Goal: Task Accomplishment & Management: Complete application form

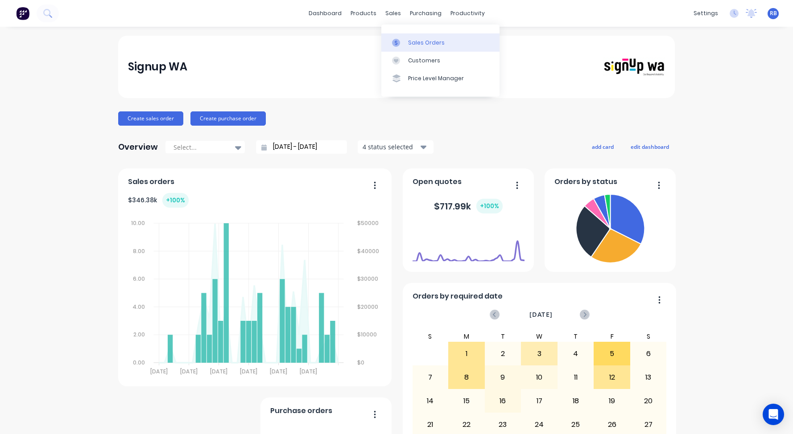
click at [431, 44] on div "Sales Orders" at bounding box center [426, 43] width 37 height 8
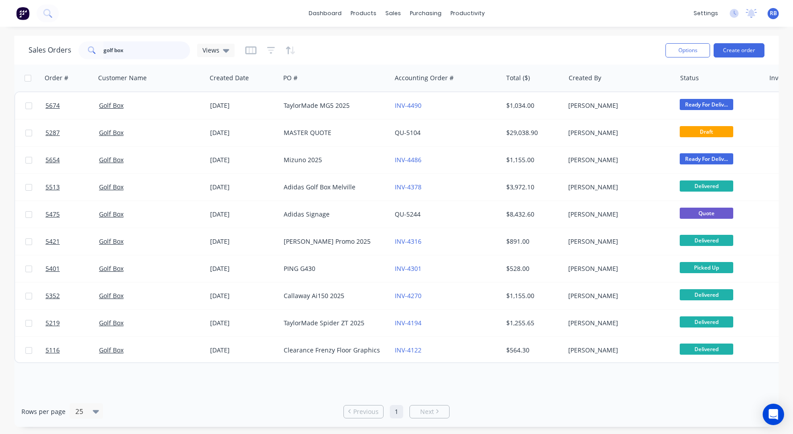
click at [127, 56] on input "golf box" at bounding box center [146, 50] width 87 height 18
drag, startPoint x: 156, startPoint y: 53, endPoint x: 39, endPoint y: 47, distance: 117.4
click at [39, 47] on div "Sales Orders golf box Views" at bounding box center [132, 50] width 206 height 18
type input "pizza"
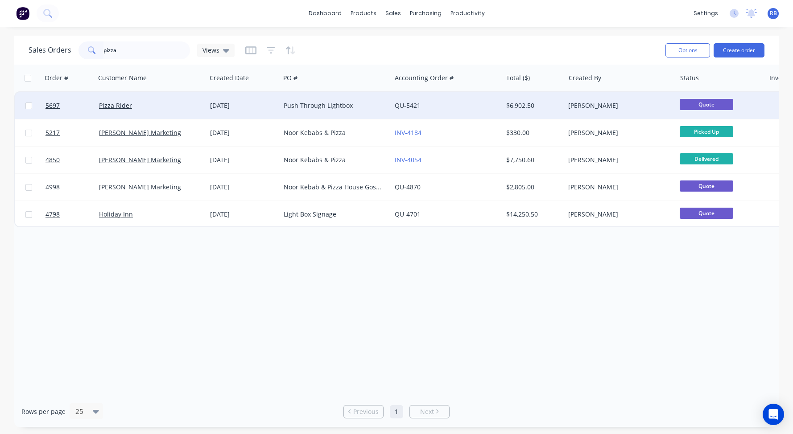
click at [160, 105] on div "Pizza Rider" at bounding box center [148, 105] width 99 height 9
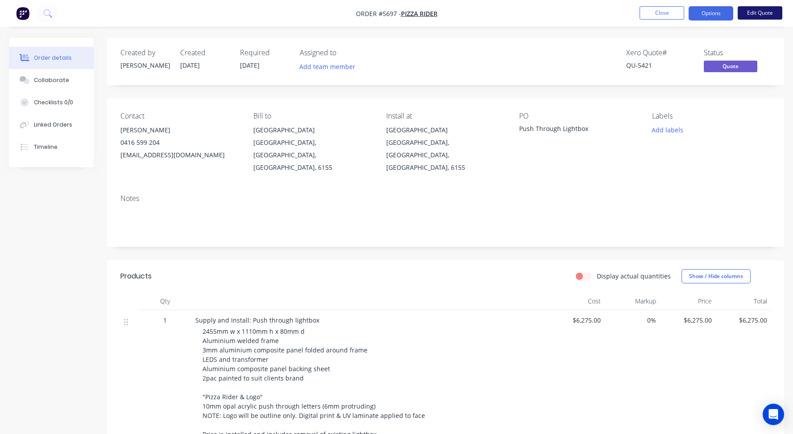
click at [763, 12] on button "Edit Quote" at bounding box center [759, 12] width 45 height 13
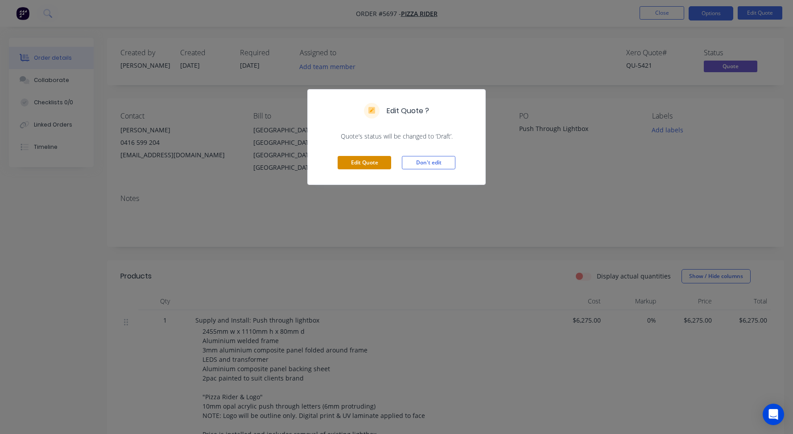
click at [350, 162] on button "Edit Quote" at bounding box center [365, 162] width 54 height 13
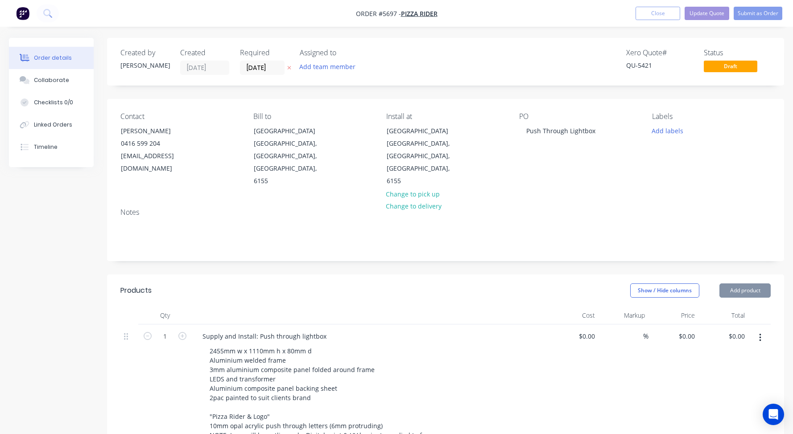
type input "$6,275.00"
click at [584, 330] on input "6275" at bounding box center [582, 336] width 33 height 13
type input "$6,750.00"
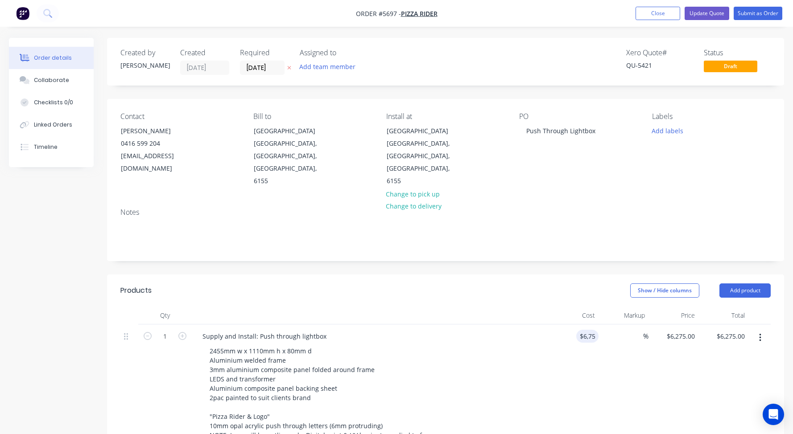
type input "$6,750.00"
click at [518, 345] on div "2455mm w x 1110mm h x 80mm d Aluminium welded frame 3mm aluminium composite pan…" at bounding box center [373, 417] width 342 height 144
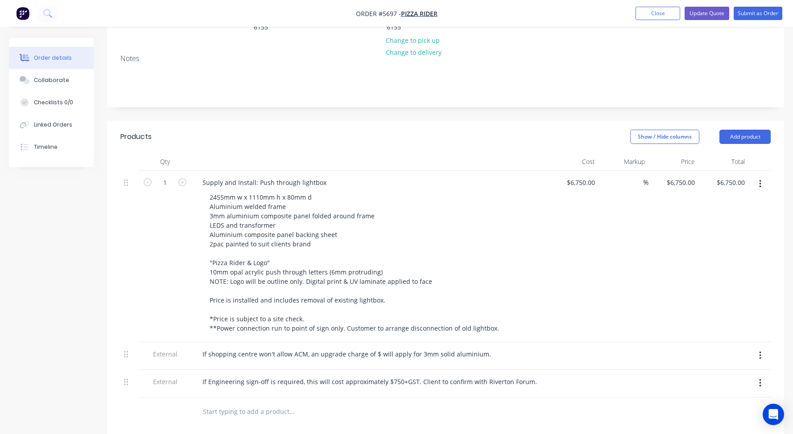
scroll to position [161, 0]
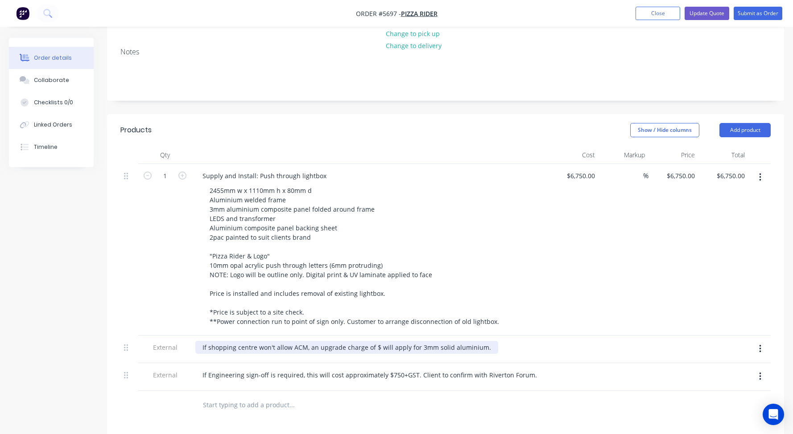
click at [375, 341] on div "If shopping centre won't allow ACM, an upgrade charge of $ will apply for 3mm s…" at bounding box center [346, 347] width 303 height 13
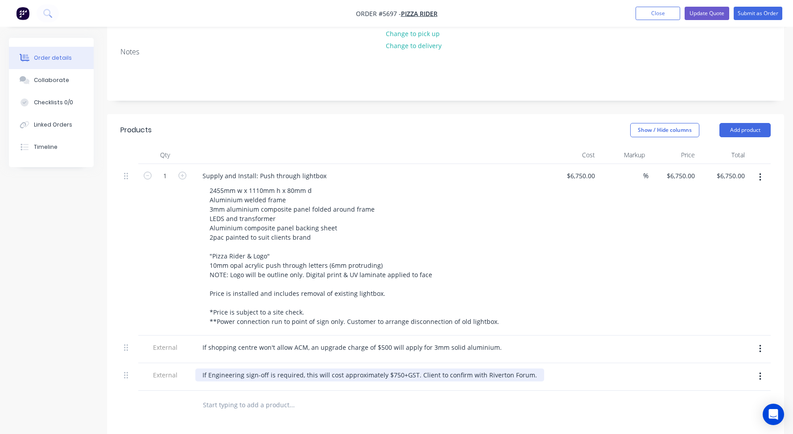
click at [530, 369] on div "If Engineering sign-off is required, this will cost approximately $750+GST. Cli…" at bounding box center [369, 375] width 349 height 13
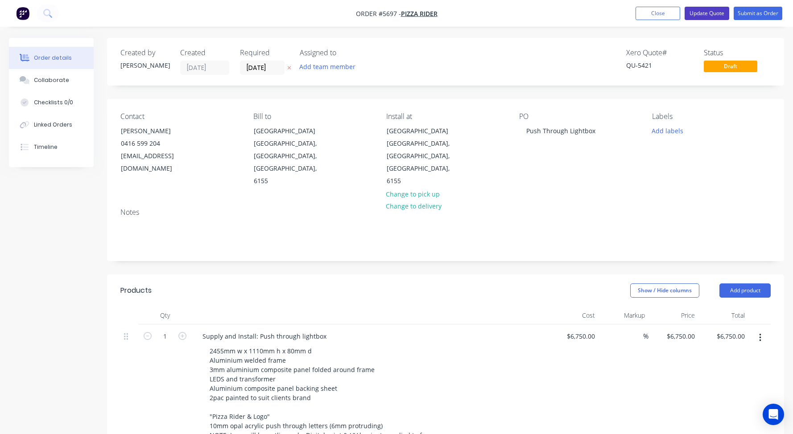
scroll to position [0, 0]
click at [710, 16] on button "Update Quote" at bounding box center [706, 13] width 45 height 13
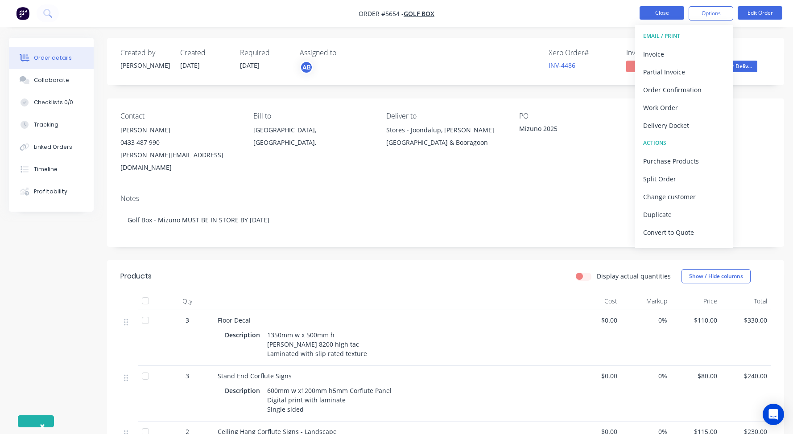
click at [667, 14] on button "Close" at bounding box center [661, 12] width 45 height 13
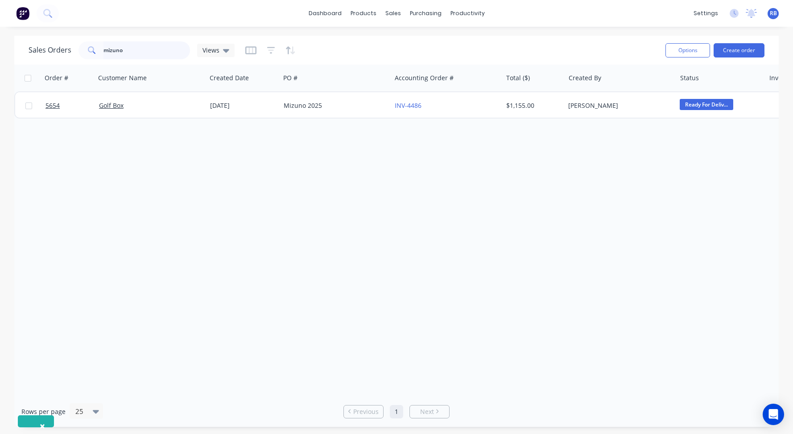
drag, startPoint x: 95, startPoint y: 49, endPoint x: 77, endPoint y: 47, distance: 17.9
click at [77, 47] on div "Sales Orders mizuno Views" at bounding box center [132, 50] width 206 height 18
type input "peel"
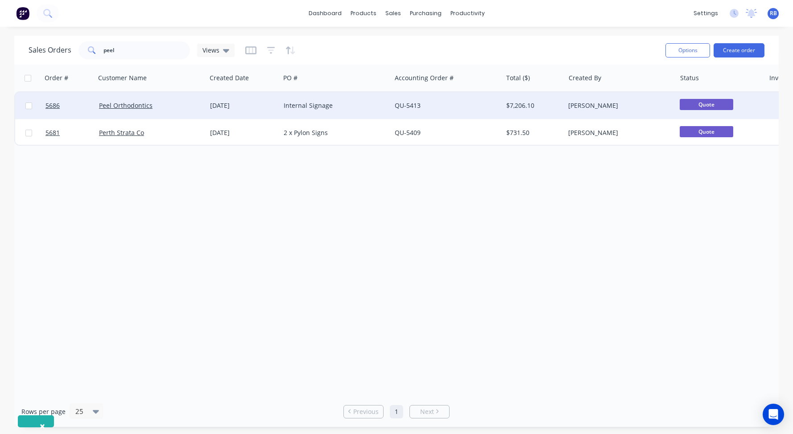
click at [165, 109] on div "Peel Orthodontics" at bounding box center [148, 105] width 99 height 9
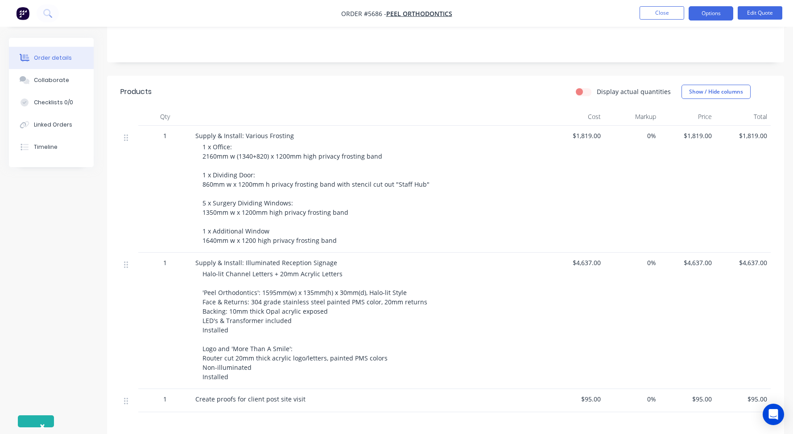
scroll to position [179, 0]
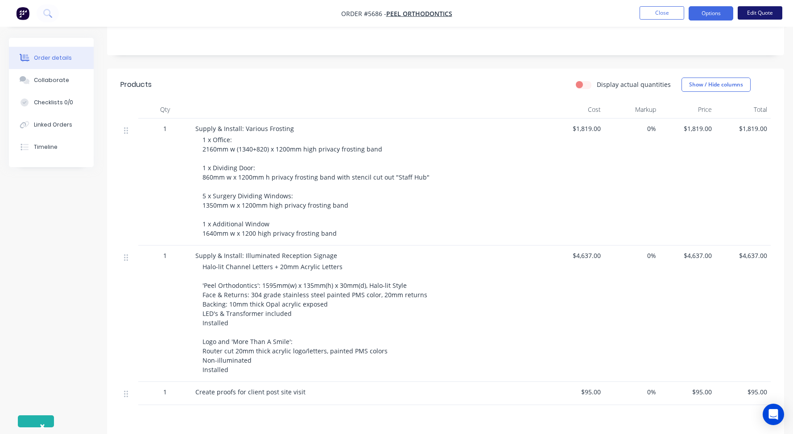
click at [761, 15] on button "Edit Quote" at bounding box center [759, 12] width 45 height 13
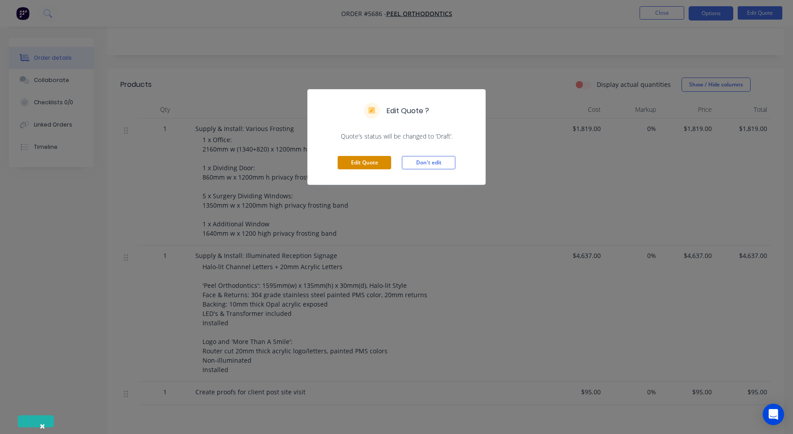
click at [358, 158] on button "Edit Quote" at bounding box center [365, 162] width 54 height 13
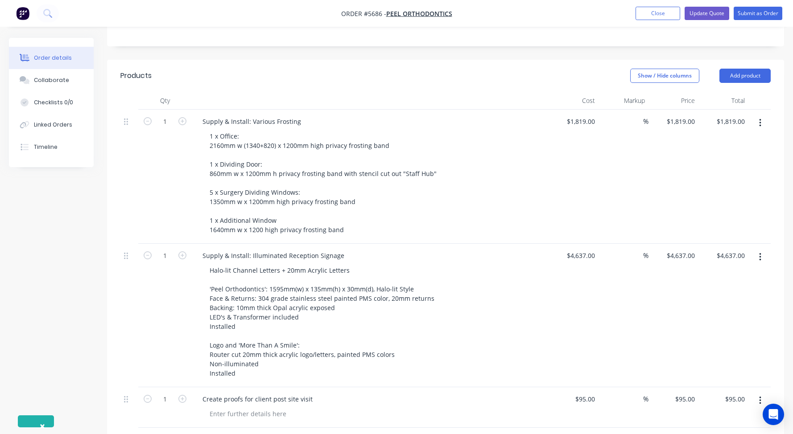
scroll to position [225, 0]
click at [743, 71] on button "Add product" at bounding box center [744, 78] width 51 height 14
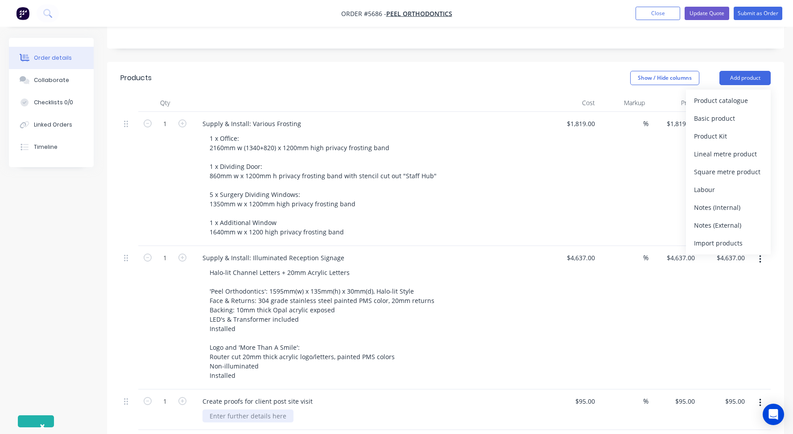
click at [232, 410] on div at bounding box center [247, 416] width 91 height 13
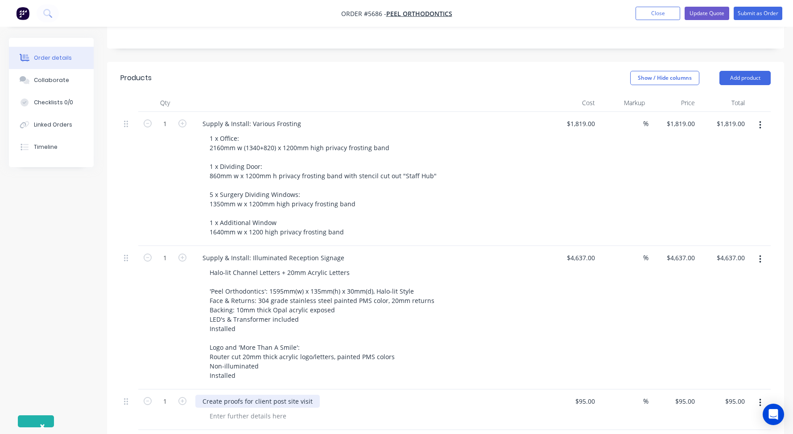
click at [205, 395] on div "Create proofs for client post site visit" at bounding box center [257, 401] width 124 height 13
click at [748, 71] on button "Add product" at bounding box center [744, 78] width 51 height 14
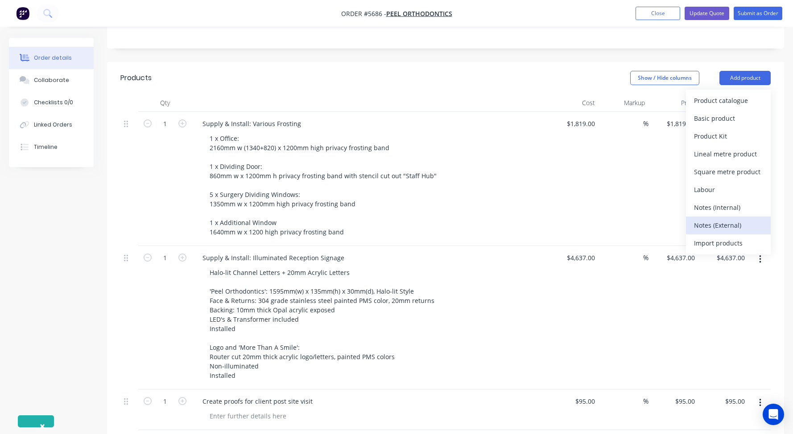
click at [716, 219] on div "Notes (External)" at bounding box center [728, 225] width 69 height 13
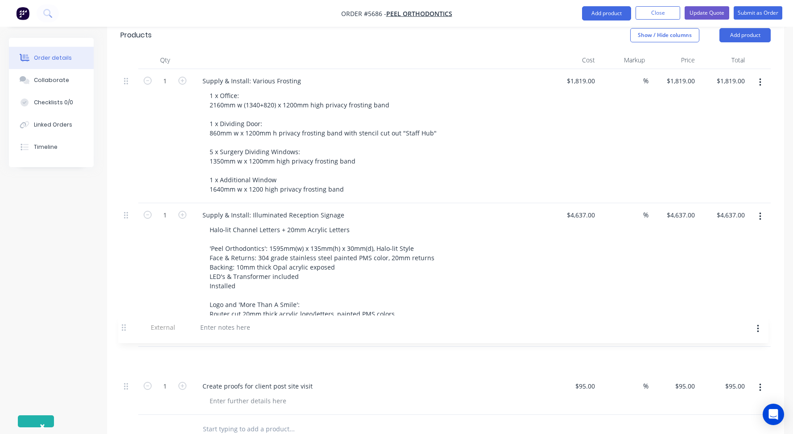
scroll to position [270, 0]
drag, startPoint x: 125, startPoint y: 374, endPoint x: 120, endPoint y: 313, distance: 60.4
click at [120, 313] on div "1 Supply & Install: Various Frosting 1 x Office: 2160mm w (1340+820) x 1200mm h…" at bounding box center [445, 240] width 650 height 346
click at [228, 345] on div at bounding box center [370, 359] width 357 height 28
click at [220, 350] on div at bounding box center [227, 356] width 64 height 13
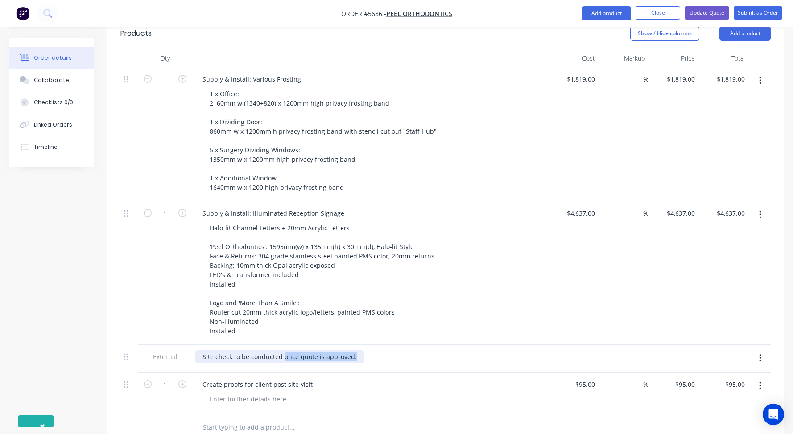
drag, startPoint x: 355, startPoint y: 317, endPoint x: 283, endPoint y: 315, distance: 71.8
click at [283, 350] on div "Site check to be conducted once quote is approved." at bounding box center [279, 356] width 169 height 13
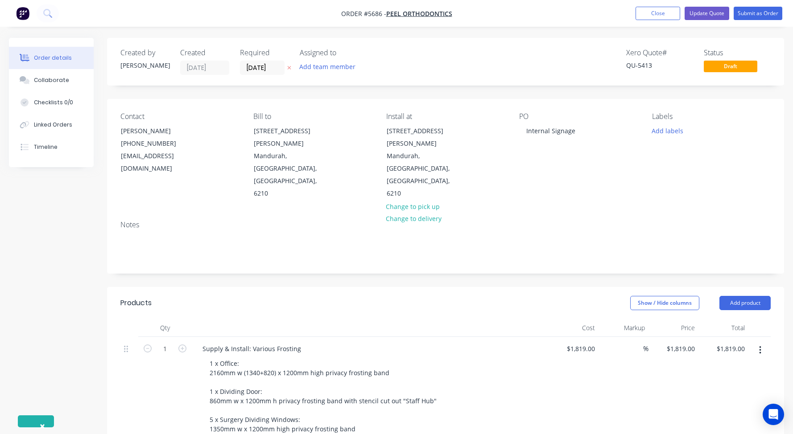
scroll to position [0, 0]
click at [706, 12] on button "Update Quote" at bounding box center [706, 13] width 45 height 13
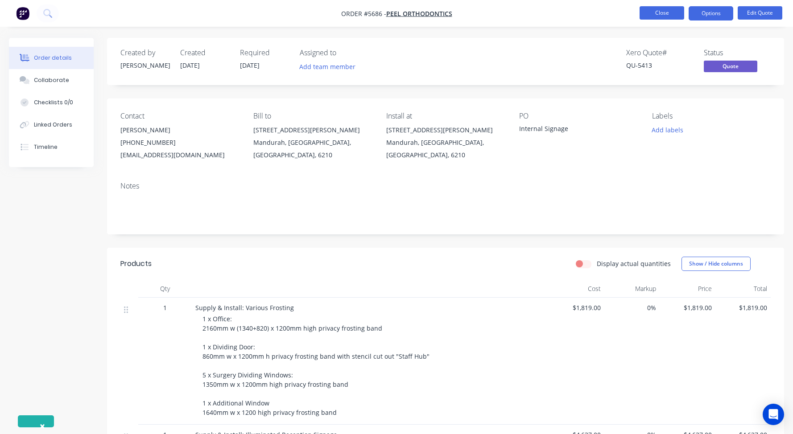
click at [657, 12] on button "Close" at bounding box center [661, 12] width 45 height 13
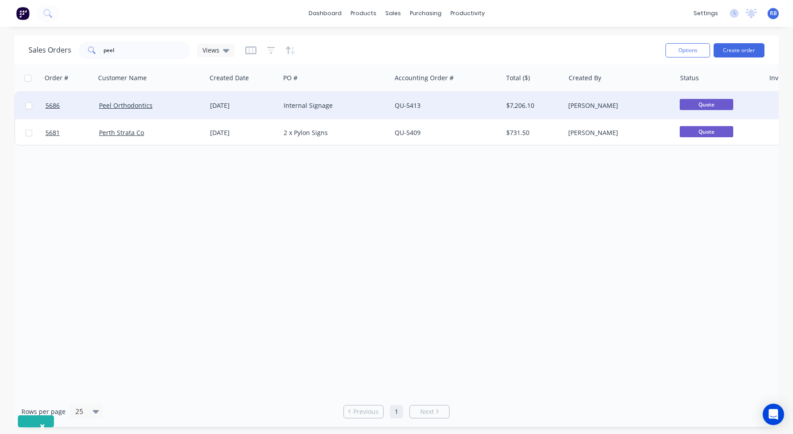
click at [445, 103] on div "QU-5413" at bounding box center [444, 105] width 99 height 9
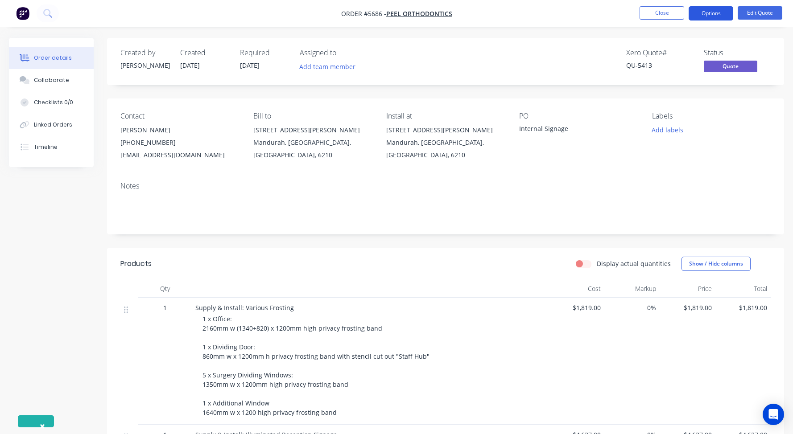
click at [711, 13] on button "Options" at bounding box center [710, 13] width 45 height 14
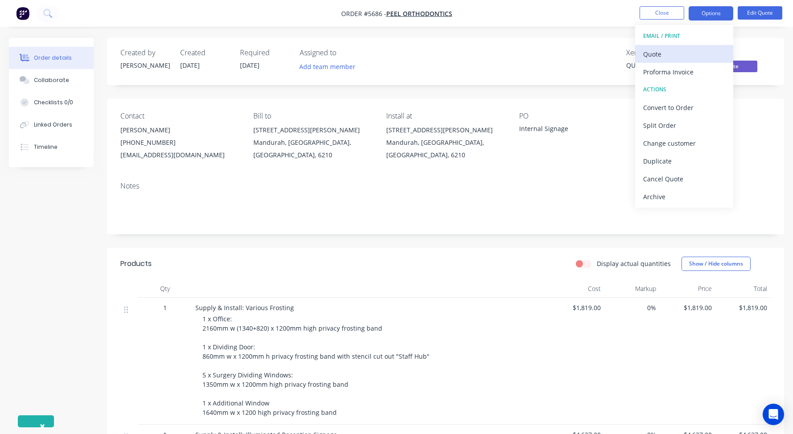
click at [654, 53] on div "Quote" at bounding box center [684, 54] width 82 height 13
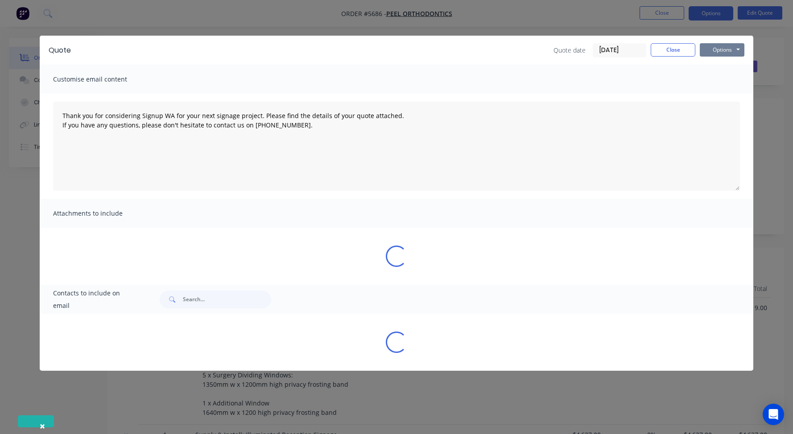
click at [706, 47] on button "Options" at bounding box center [722, 49] width 45 height 13
click at [716, 79] on button "Print" at bounding box center [728, 80] width 57 height 15
type textarea "Thank you for considering Signup WA for your next signage project. Please find …"
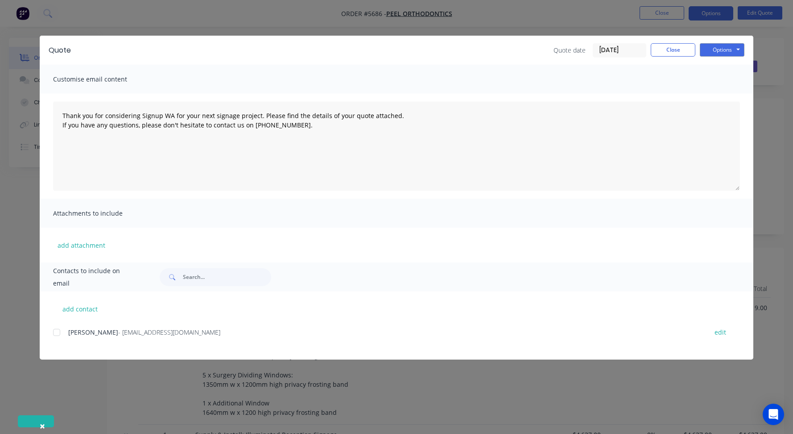
click at [666, 48] on button "Close" at bounding box center [673, 49] width 45 height 13
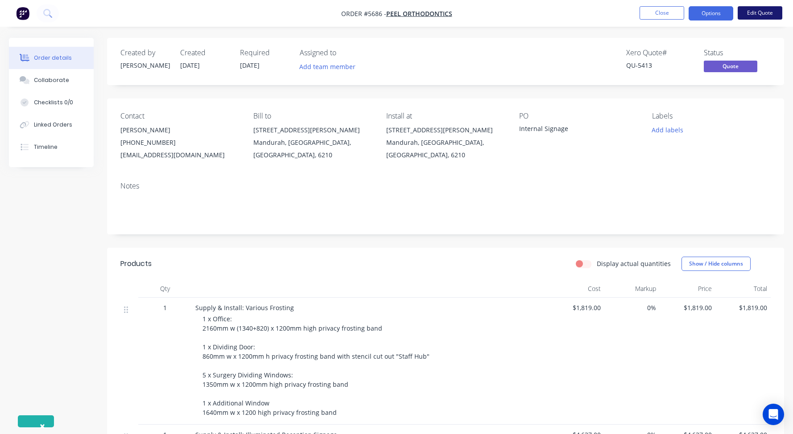
click at [759, 15] on button "Edit Quote" at bounding box center [759, 12] width 45 height 13
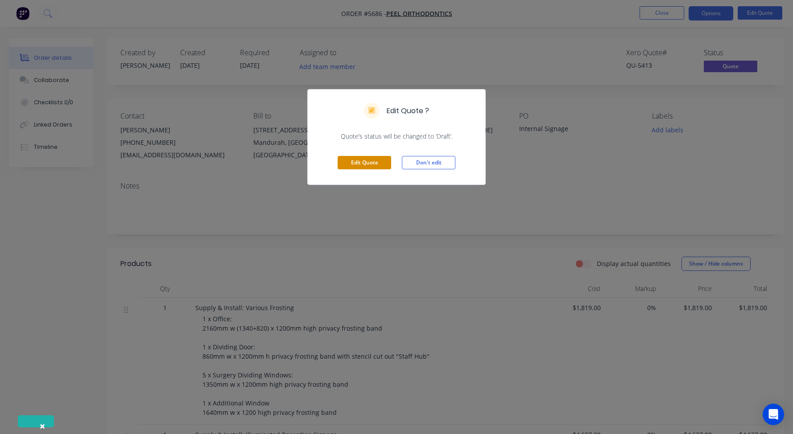
click at [368, 165] on button "Edit Quote" at bounding box center [365, 162] width 54 height 13
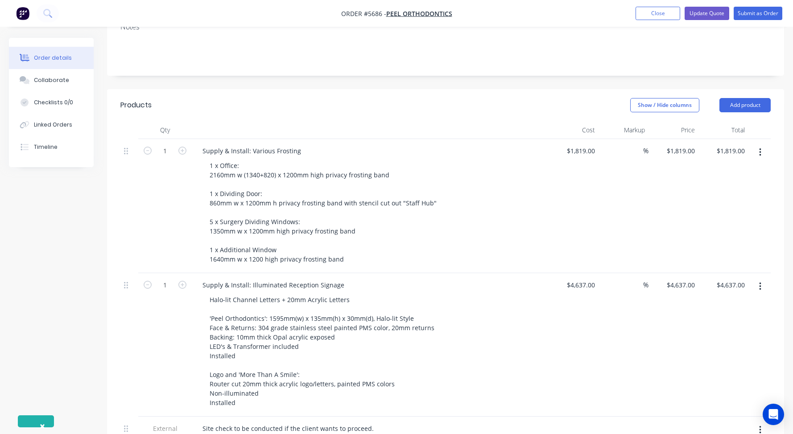
scroll to position [199, 0]
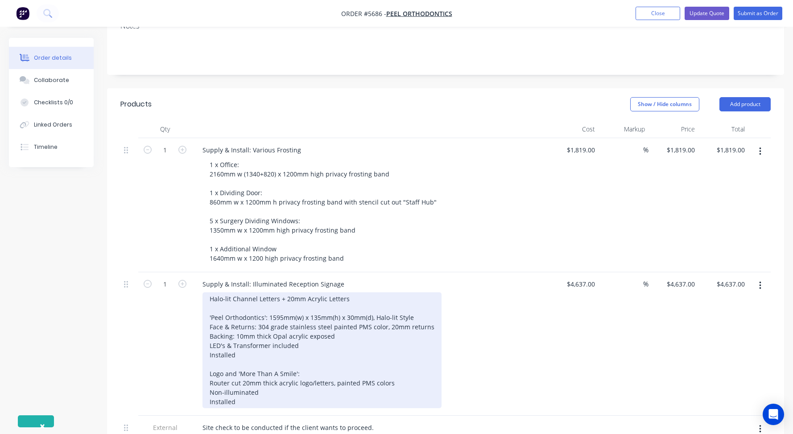
click at [244, 316] on div "Halo-lit Channel Letters + 20mm Acrylic Letters 'Peel Orthodontics': 1595mm(w) …" at bounding box center [321, 350] width 239 height 116
click at [310, 310] on div "Halo-lit Channel Letters + 20mm Acrylic Letters 'Peel Orthodontics': 1595mm(w) …" at bounding box center [321, 350] width 239 height 116
click at [284, 313] on div "Halo-lit Channel Letters + 20mm Acrylic Letters 'Peel Orthodontics': 1595mm(w) …" at bounding box center [321, 350] width 239 height 116
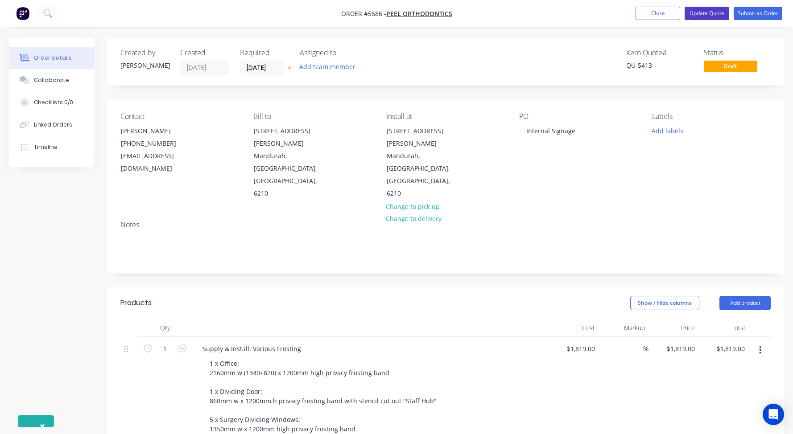
scroll to position [0, 0]
click at [702, 12] on button "Update Quote" at bounding box center [706, 13] width 45 height 13
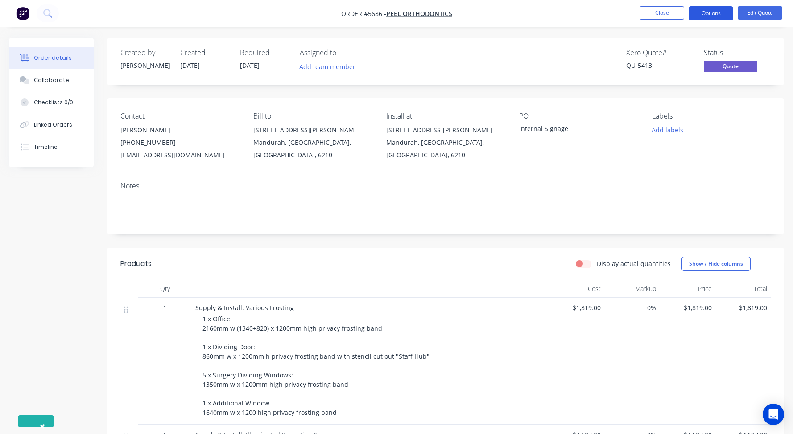
click at [708, 15] on button "Options" at bounding box center [710, 13] width 45 height 14
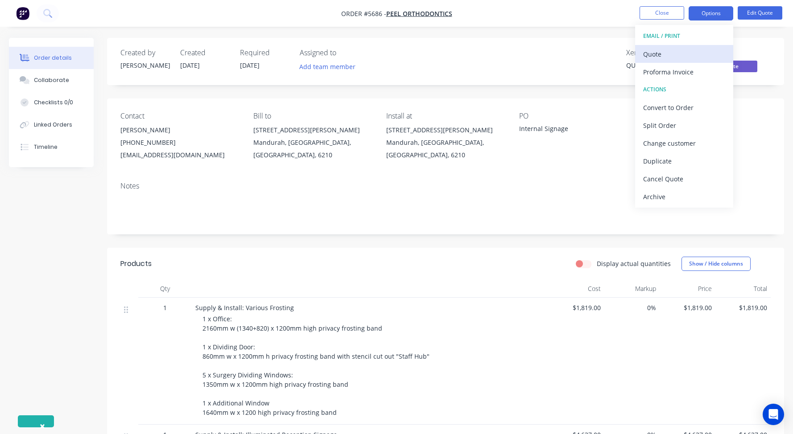
click at [663, 53] on div "Quote" at bounding box center [684, 54] width 82 height 13
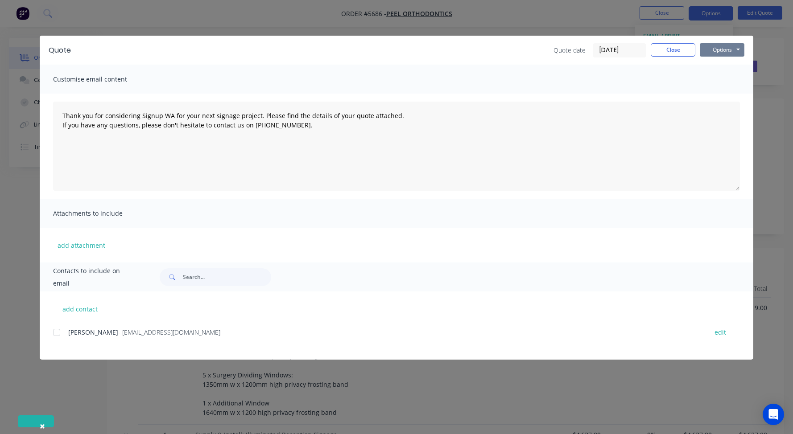
click at [727, 50] on button "Options" at bounding box center [722, 49] width 45 height 13
click at [725, 79] on button "Print" at bounding box center [728, 80] width 57 height 15
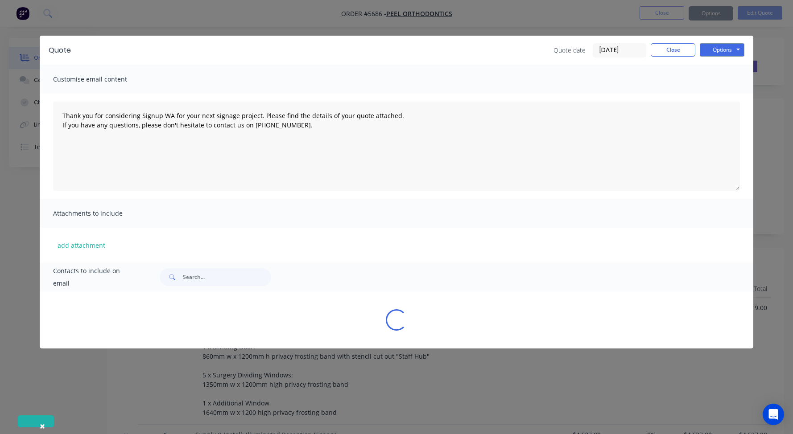
type textarea "Thank you for considering Signup WA for your next signage project. Please find …"
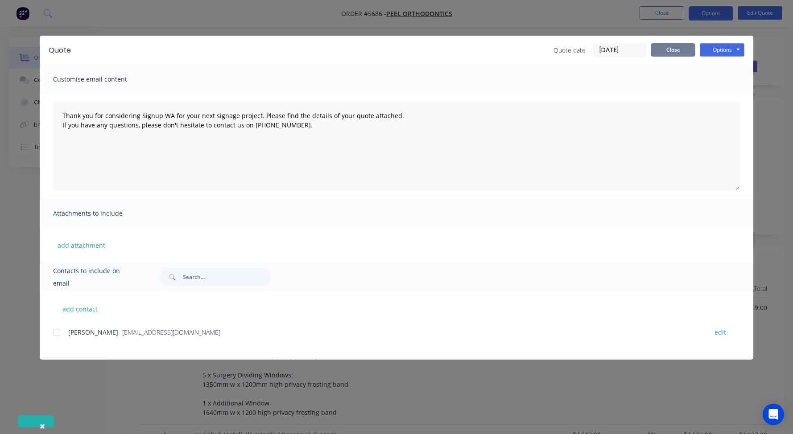
click at [662, 54] on button "Close" at bounding box center [673, 49] width 45 height 13
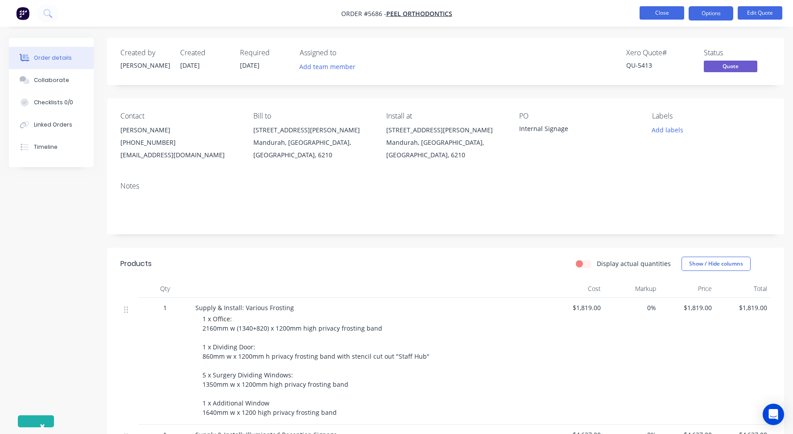
click at [655, 15] on button "Close" at bounding box center [661, 12] width 45 height 13
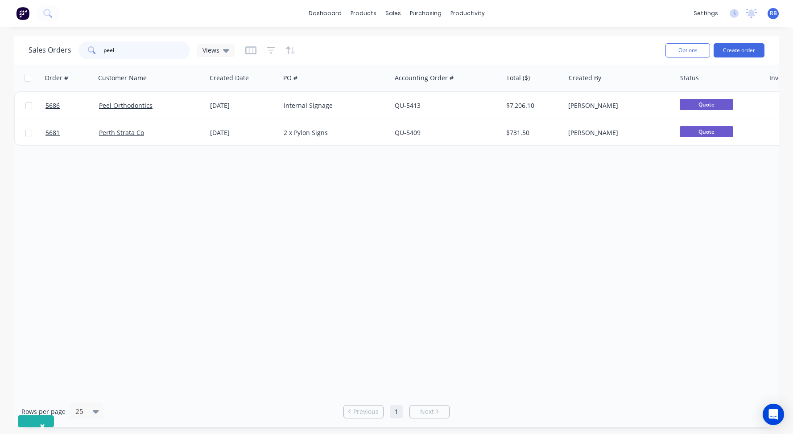
drag, startPoint x: 112, startPoint y: 51, endPoint x: 45, endPoint y: 51, distance: 67.3
click at [45, 51] on div "Sales Orders peel Views" at bounding box center [132, 50] width 206 height 18
type input "pizza"
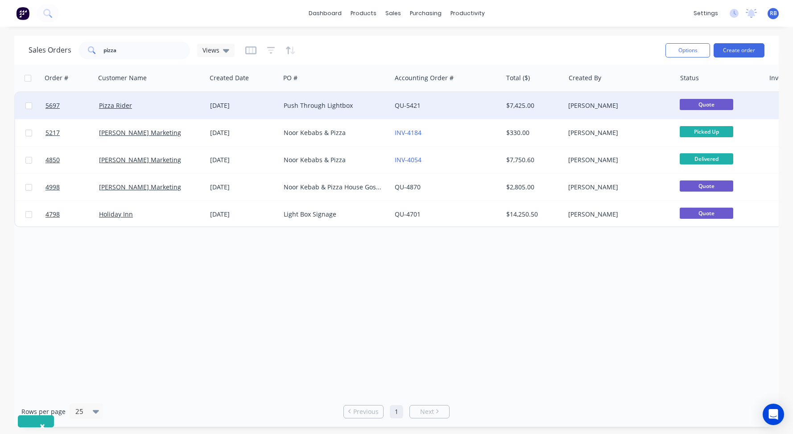
click at [152, 107] on div "Pizza Rider" at bounding box center [148, 105] width 99 height 9
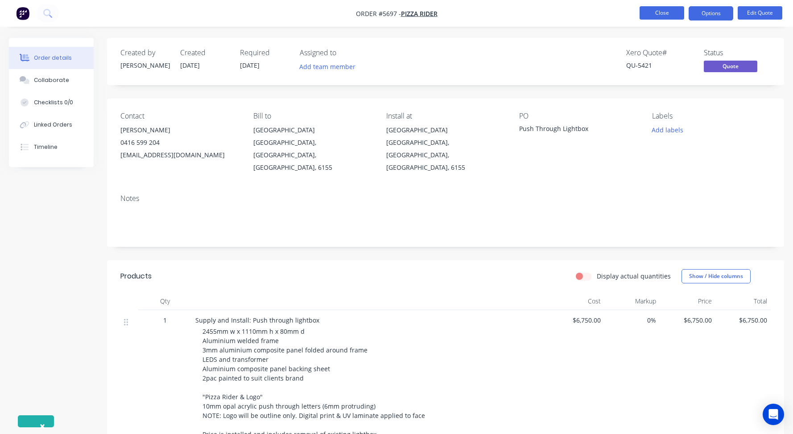
click at [662, 14] on button "Close" at bounding box center [661, 12] width 45 height 13
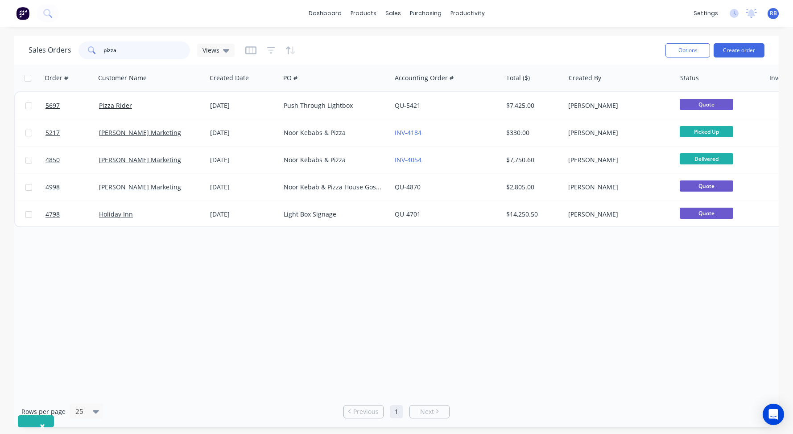
drag, startPoint x: 130, startPoint y: 51, endPoint x: 74, endPoint y: 50, distance: 56.2
click at [74, 50] on div "Sales Orders pizza Views" at bounding box center [132, 50] width 206 height 18
type input "zam"
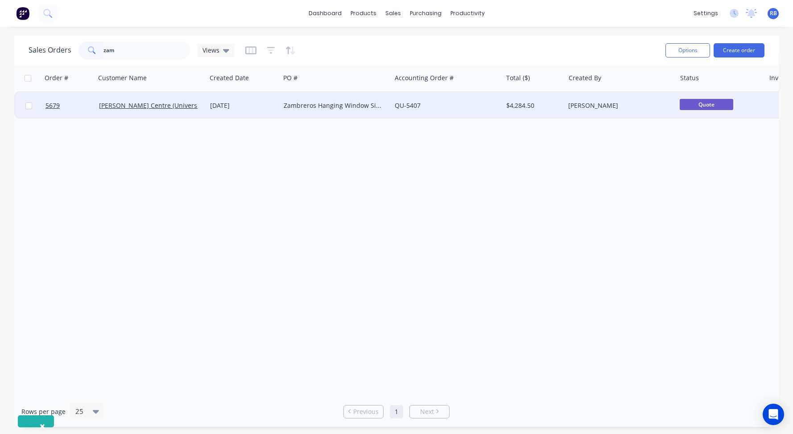
click at [296, 103] on div "Zambreros Hanging Window Sign" at bounding box center [333, 105] width 99 height 9
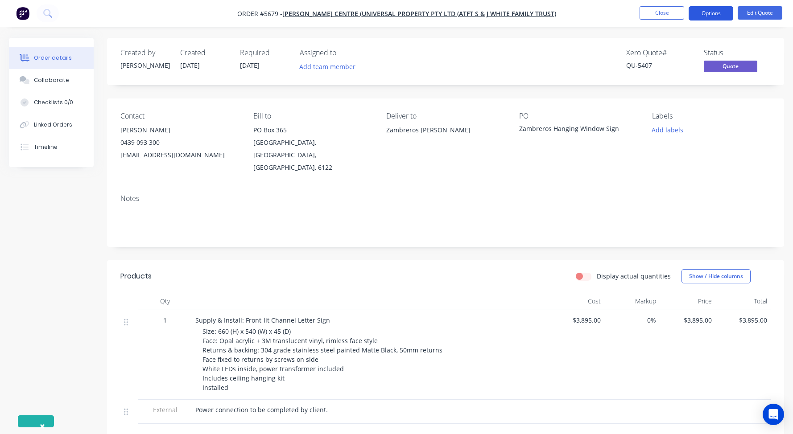
click at [708, 14] on button "Options" at bounding box center [710, 13] width 45 height 14
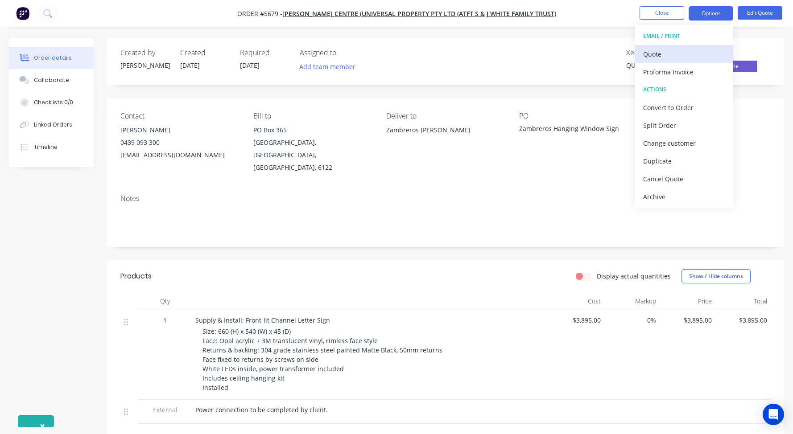
click at [667, 52] on div "Quote" at bounding box center [684, 54] width 82 height 13
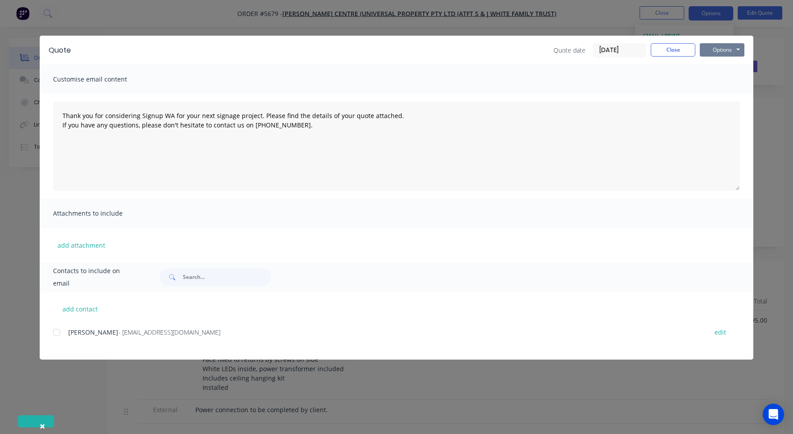
click at [720, 47] on button "Options" at bounding box center [722, 49] width 45 height 13
click at [721, 81] on button "Print" at bounding box center [728, 80] width 57 height 15
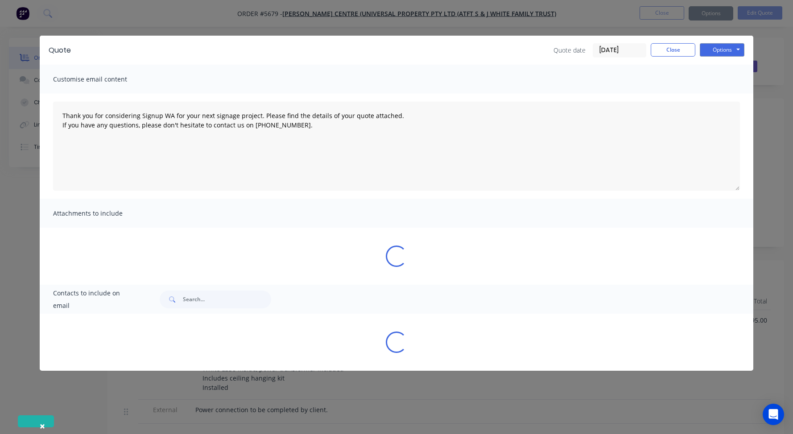
type textarea "Thank you for considering Signup WA for your next signage project. Please find …"
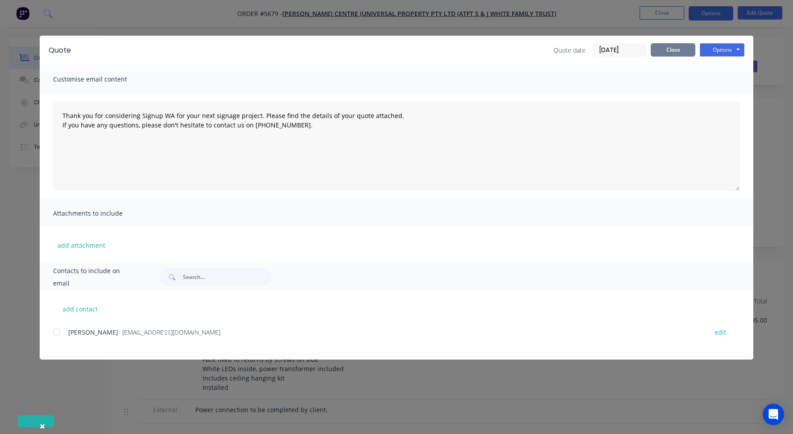
click at [681, 49] on button "Close" at bounding box center [673, 49] width 45 height 13
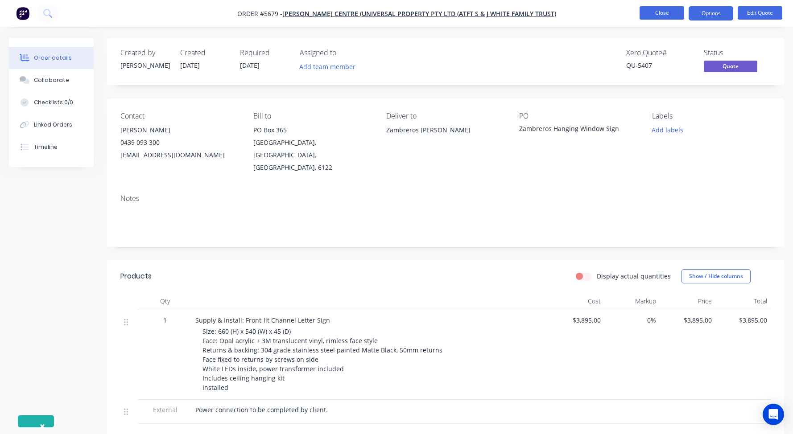
click at [656, 12] on button "Close" at bounding box center [661, 12] width 45 height 13
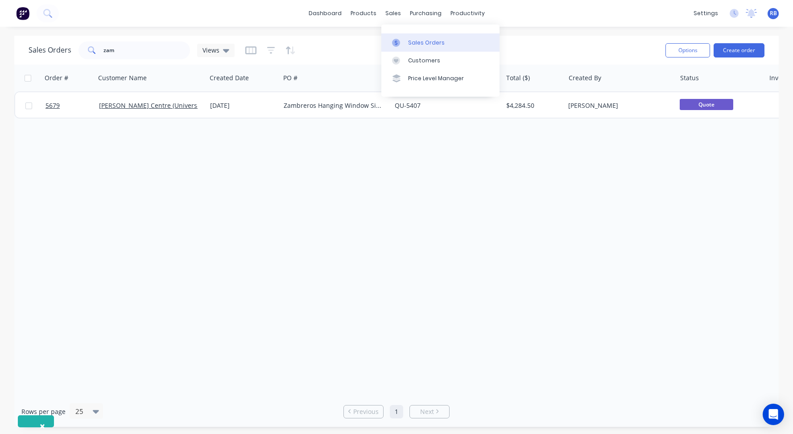
click at [423, 42] on div "Sales Orders" at bounding box center [426, 43] width 37 height 8
click at [741, 47] on button "Create order" at bounding box center [738, 50] width 51 height 14
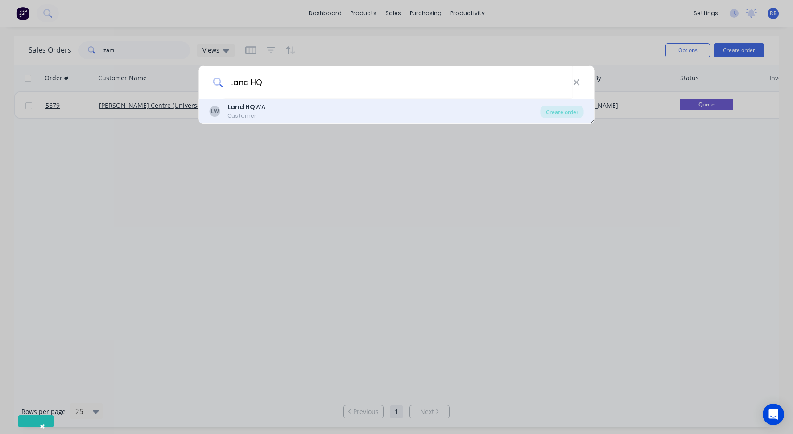
type input "Land HQ"
click at [247, 109] on b "Land HQ" at bounding box center [241, 107] width 28 height 9
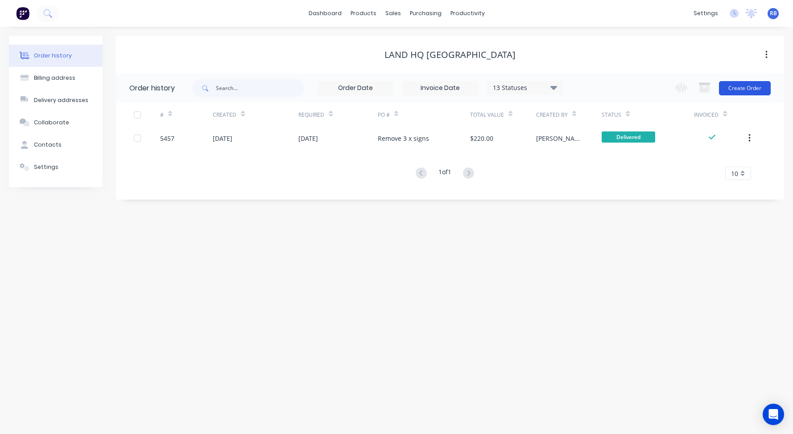
click at [743, 85] on button "Create Order" at bounding box center [745, 88] width 52 height 14
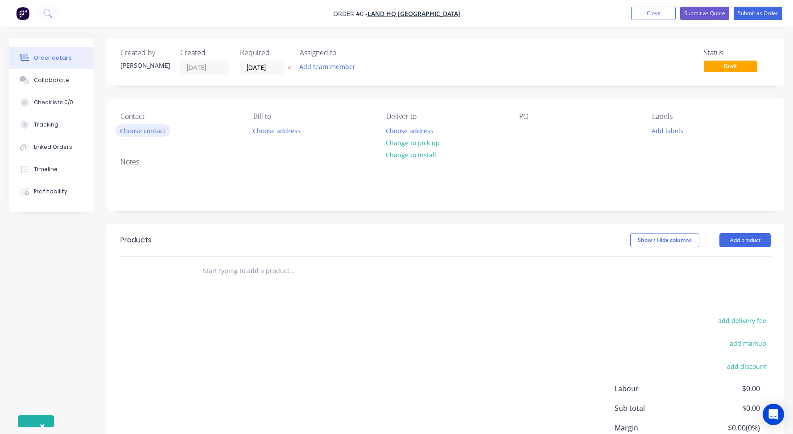
click at [144, 131] on button "Choose contact" at bounding box center [142, 130] width 55 height 12
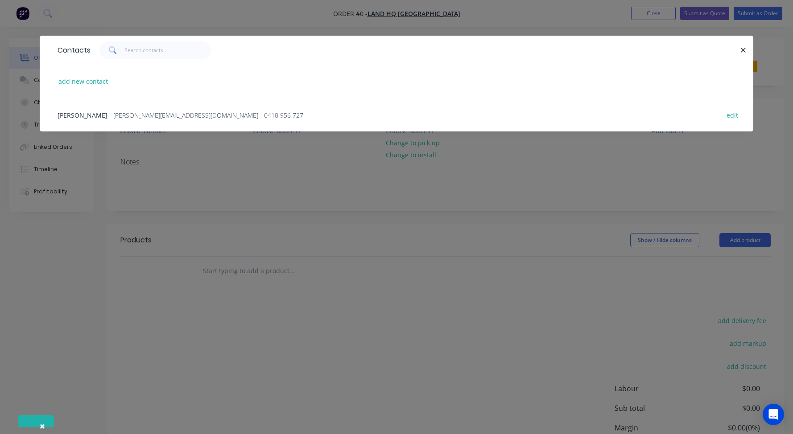
click at [65, 114] on span "[PERSON_NAME]" at bounding box center [83, 115] width 50 height 8
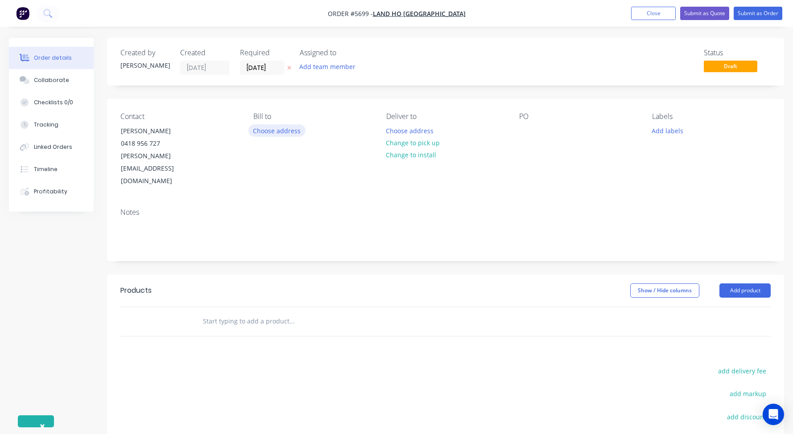
click at [263, 128] on button "Choose address" at bounding box center [276, 130] width 57 height 12
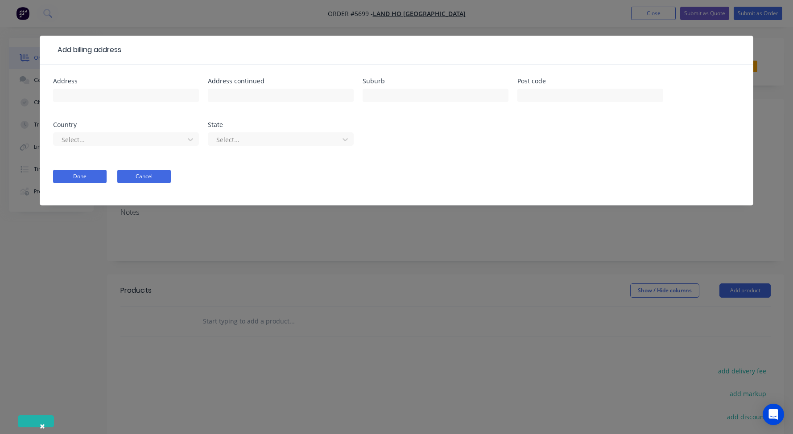
click at [137, 177] on button "Cancel" at bounding box center [144, 176] width 54 height 13
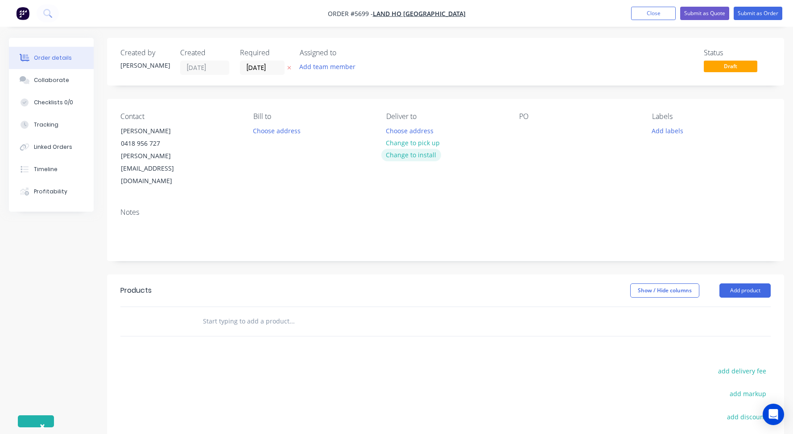
click at [406, 156] on button "Change to install" at bounding box center [411, 155] width 60 height 12
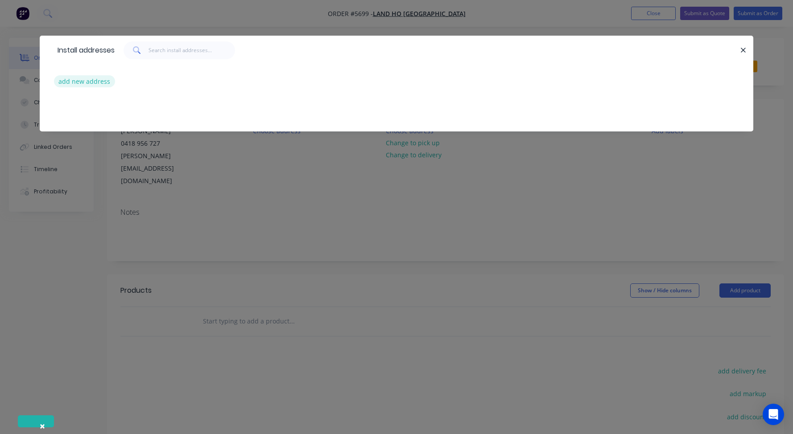
click at [75, 78] on button "add new address" at bounding box center [84, 81] width 61 height 12
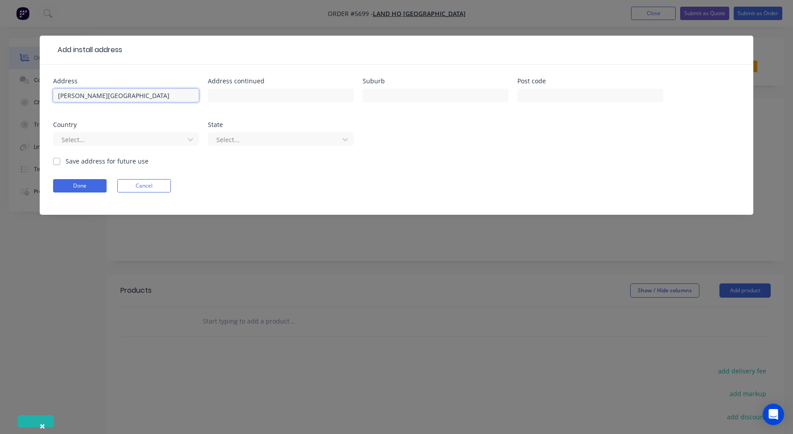
type input "[PERSON_NAME][GEOGRAPHIC_DATA]"
click at [83, 159] on label "Save address for future use" at bounding box center [107, 161] width 83 height 9
click at [60, 159] on input "Save address for future use" at bounding box center [56, 161] width 7 height 8
checkbox input "true"
click at [73, 188] on button "Done" at bounding box center [80, 185] width 54 height 13
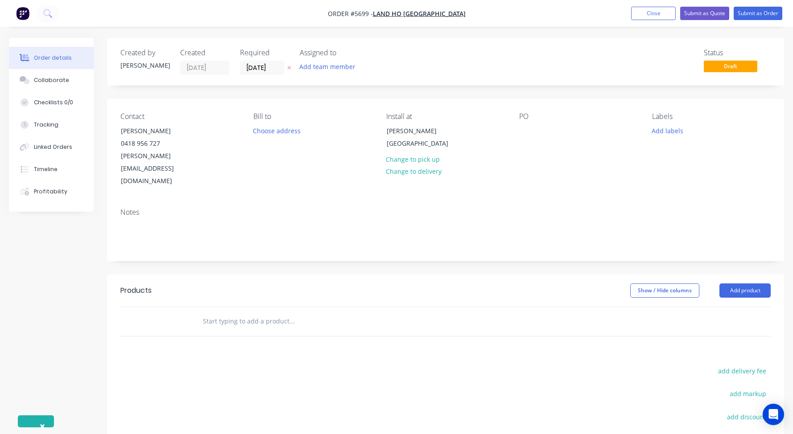
click at [527, 137] on div "PO" at bounding box center [578, 149] width 119 height 75
click at [521, 131] on div at bounding box center [526, 130] width 14 height 13
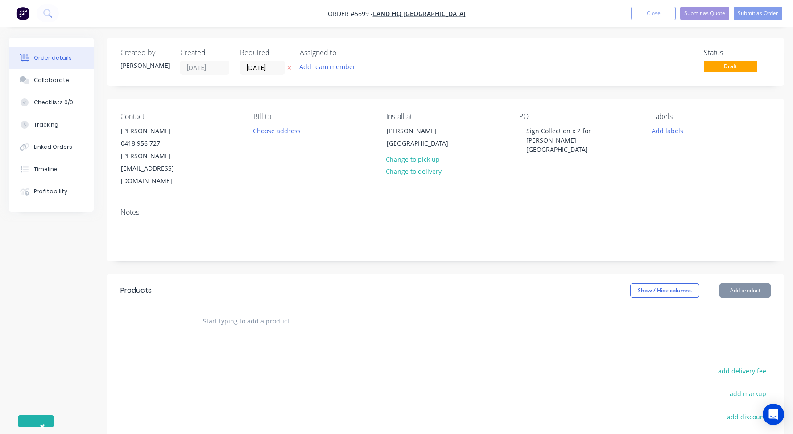
click at [224, 313] on input "text" at bounding box center [291, 322] width 178 height 18
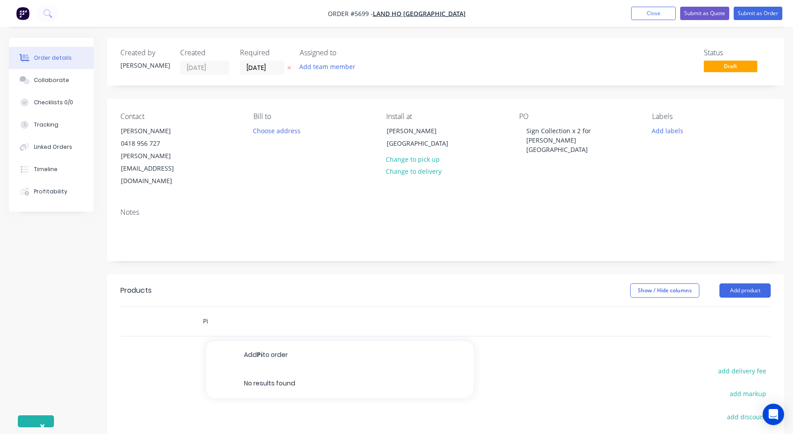
type input "P"
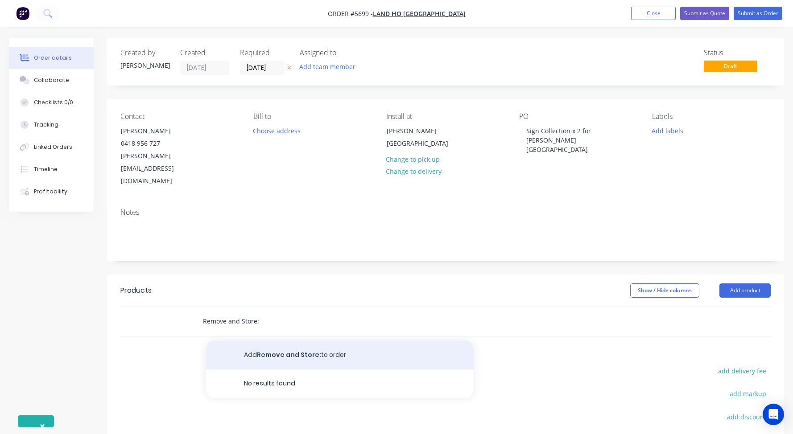
type input "Remove and Store:"
click at [258, 341] on button "Add Remove and Store: to order" at bounding box center [340, 355] width 268 height 29
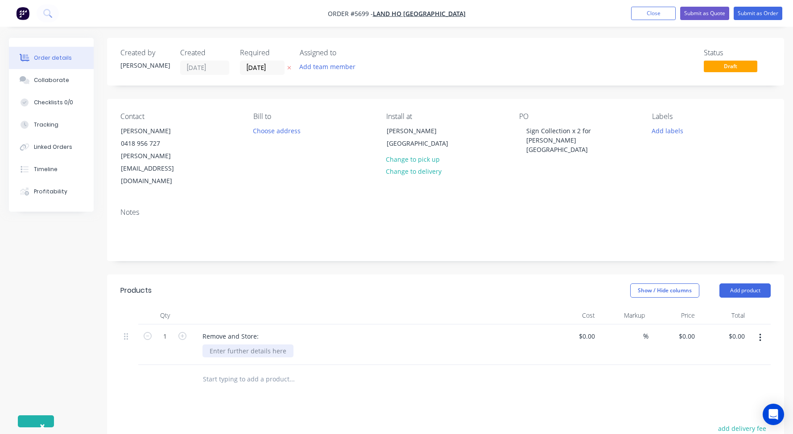
click at [224, 345] on div at bounding box center [247, 351] width 91 height 13
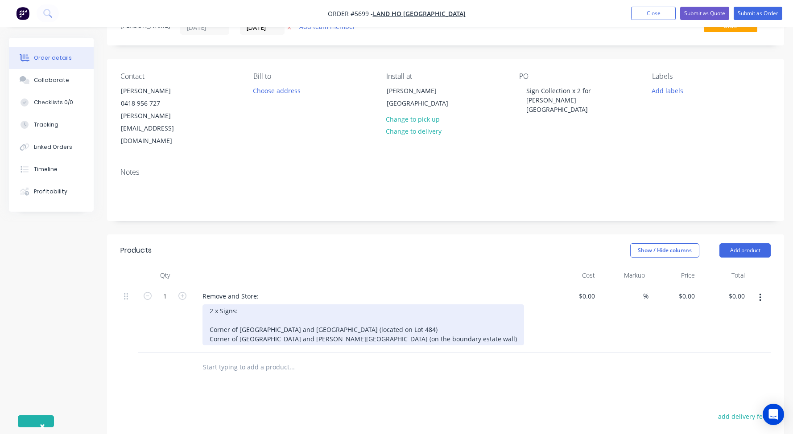
scroll to position [40, 0]
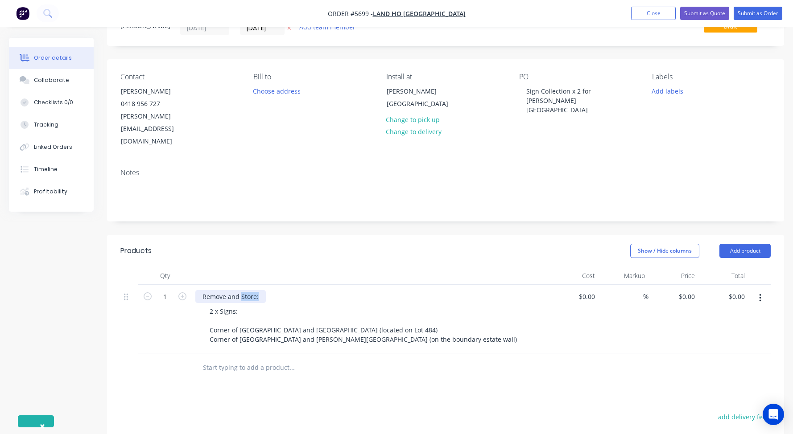
drag, startPoint x: 261, startPoint y: 272, endPoint x: 241, endPoint y: 272, distance: 20.5
click at [241, 290] on div "Remove and Store:" at bounding box center [230, 296] width 70 height 13
click at [584, 285] on div at bounding box center [573, 319] width 50 height 69
type input "$300.00"
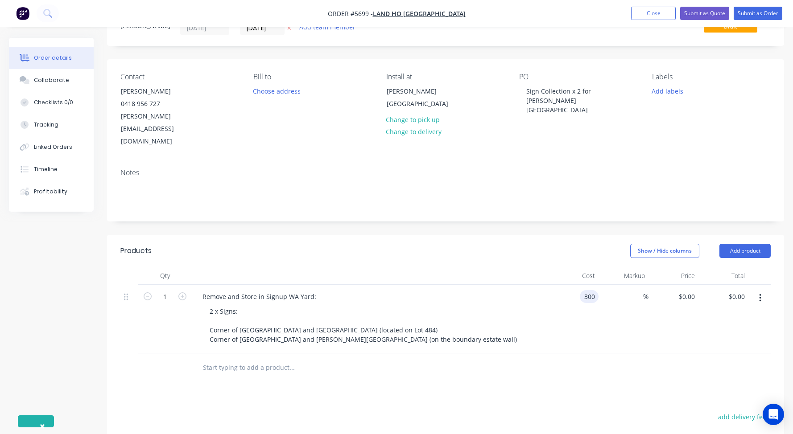
type input "$300.00"
click at [534, 305] on div "2 x Signs: Corner of [GEOGRAPHIC_DATA] and [GEOGRAPHIC_DATA] (located on Lot 48…" at bounding box center [373, 325] width 342 height 41
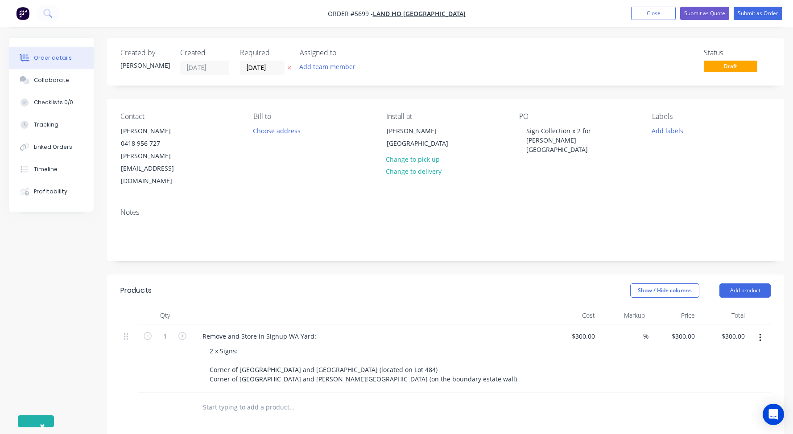
scroll to position [0, 0]
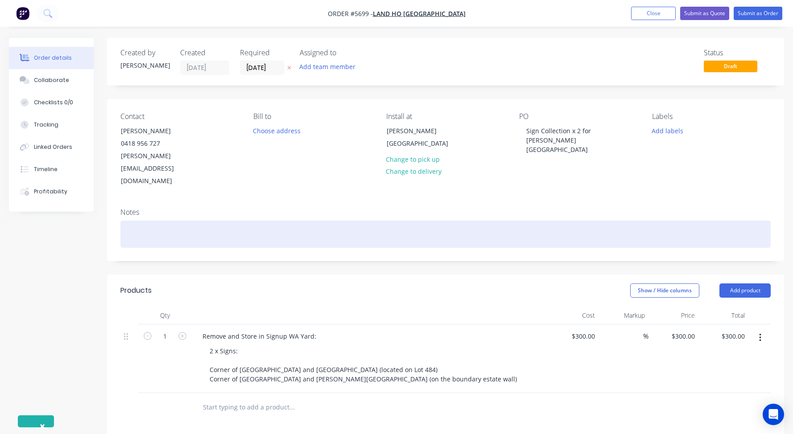
click at [132, 221] on div at bounding box center [445, 234] width 650 height 27
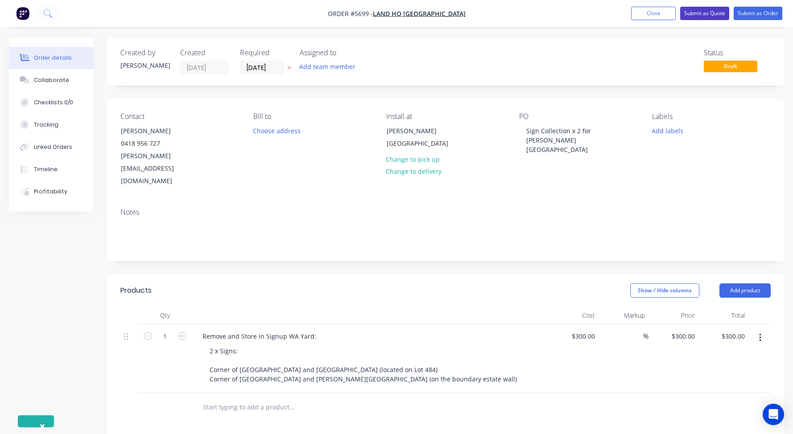
click at [702, 14] on button "Submit as Quote" at bounding box center [704, 13] width 49 height 13
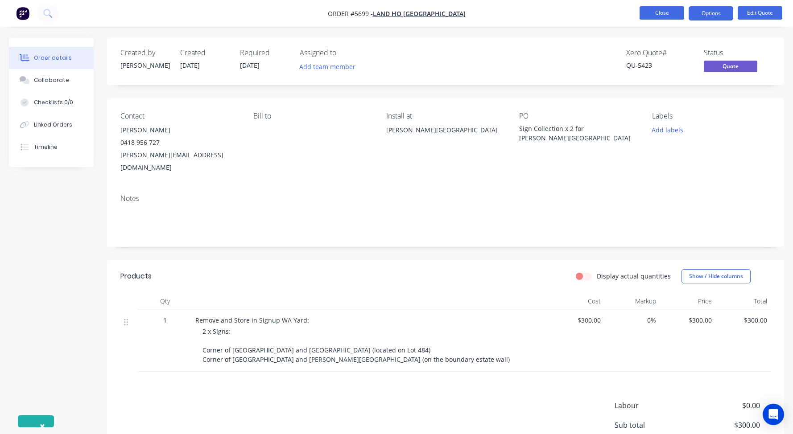
click at [662, 12] on button "Close" at bounding box center [661, 12] width 45 height 13
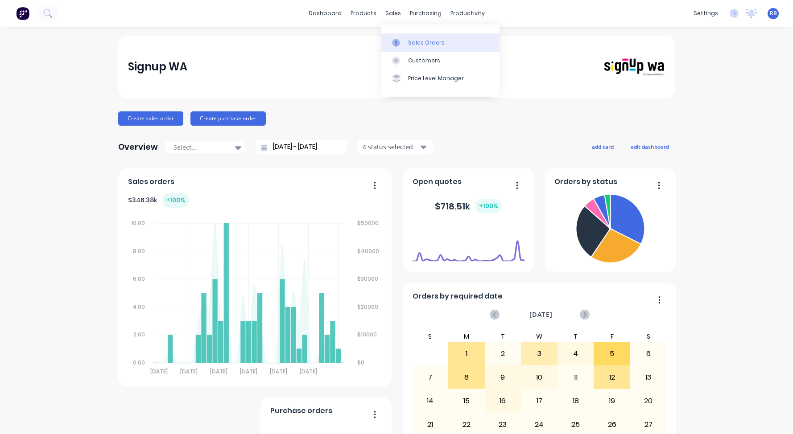
click at [429, 40] on div "Sales Orders" at bounding box center [426, 43] width 37 height 8
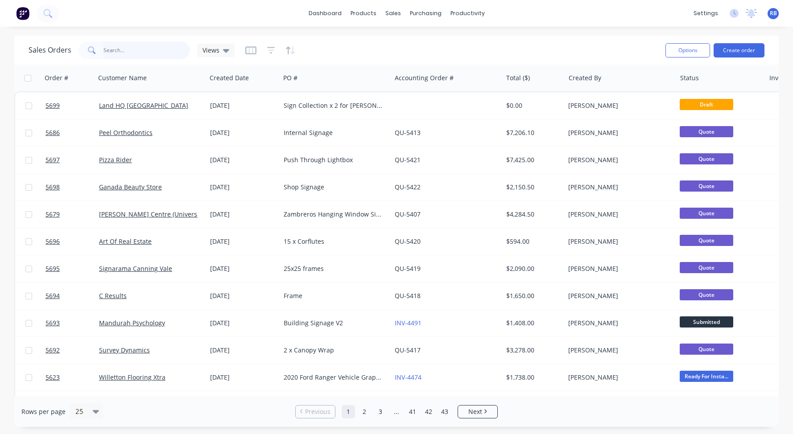
click at [121, 51] on input "text" at bounding box center [146, 50] width 87 height 18
type input "LAND"
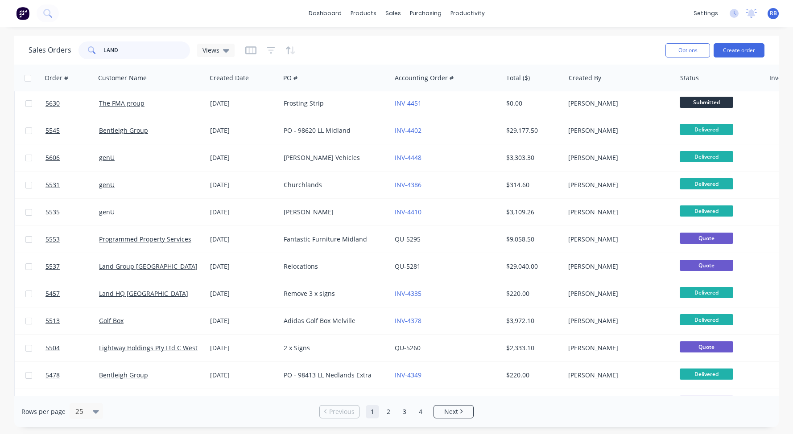
scroll to position [329, 0]
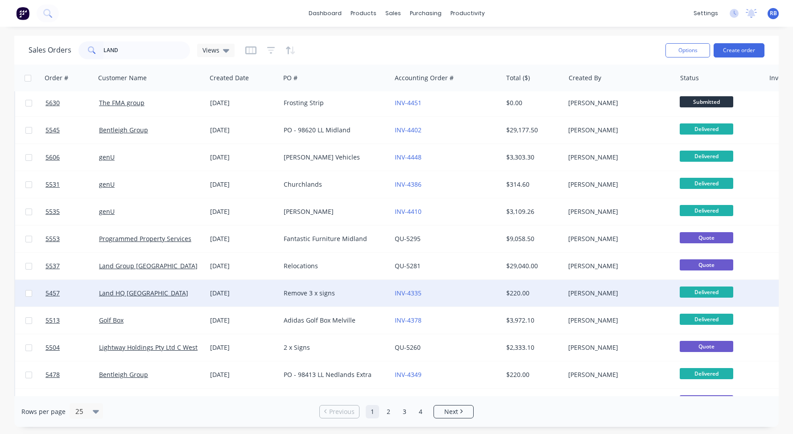
click at [152, 294] on div "Land HQ [GEOGRAPHIC_DATA]" at bounding box center [148, 293] width 99 height 9
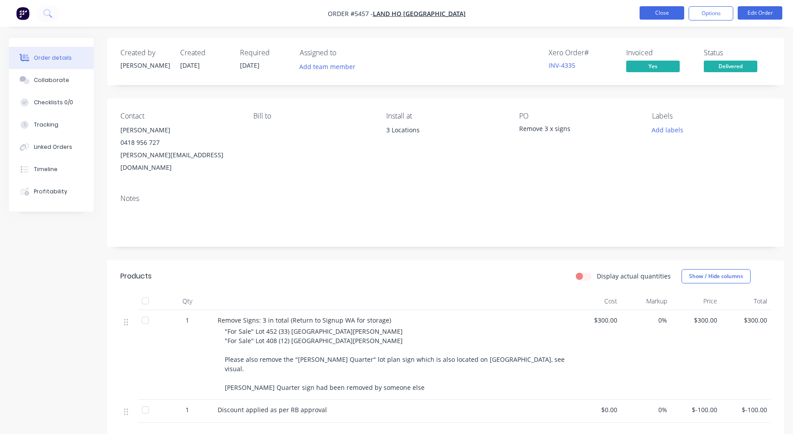
click at [669, 12] on button "Close" at bounding box center [661, 12] width 45 height 13
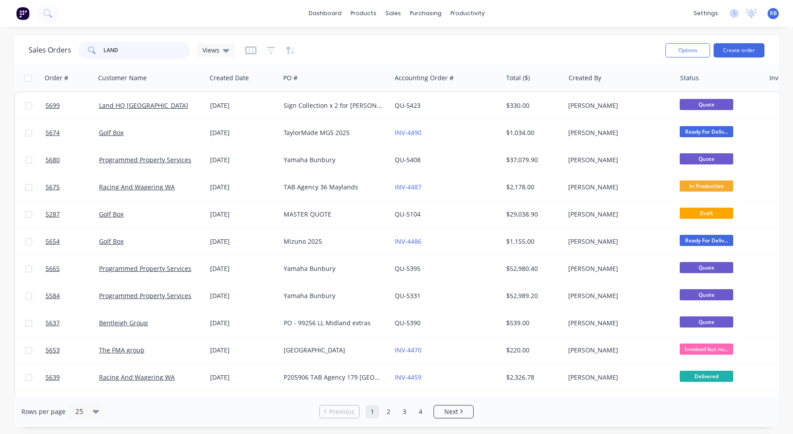
drag, startPoint x: 145, startPoint y: 49, endPoint x: 78, endPoint y: 49, distance: 66.4
click at [78, 49] on div "LAND" at bounding box center [133, 50] width 111 height 18
type input "arche"
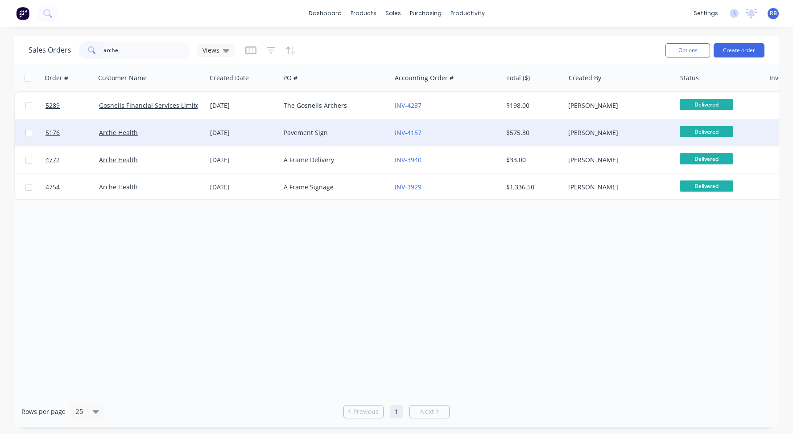
click at [175, 136] on div "Arche Health" at bounding box center [148, 132] width 99 height 9
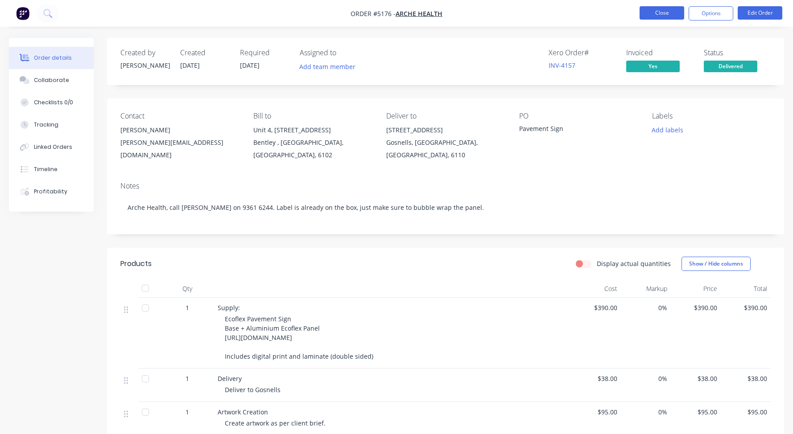
click at [664, 12] on button "Close" at bounding box center [661, 12] width 45 height 13
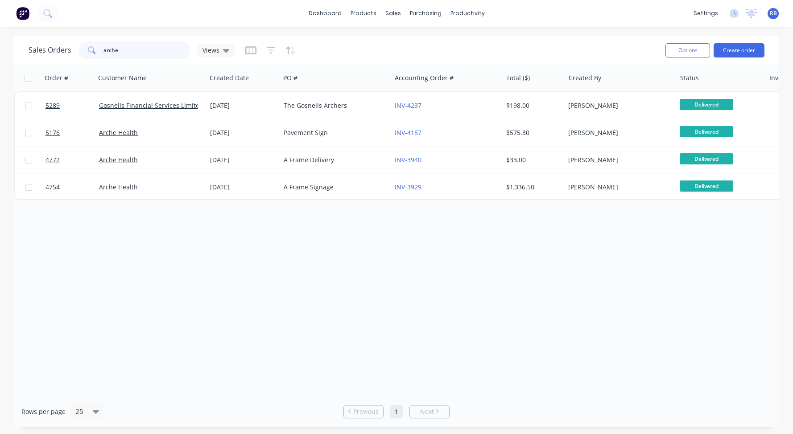
drag, startPoint x: 118, startPoint y: 49, endPoint x: 58, endPoint y: 49, distance: 60.6
click at [58, 49] on div "Sales Orders arche Views" at bounding box center [132, 50] width 206 height 18
type input "corflute"
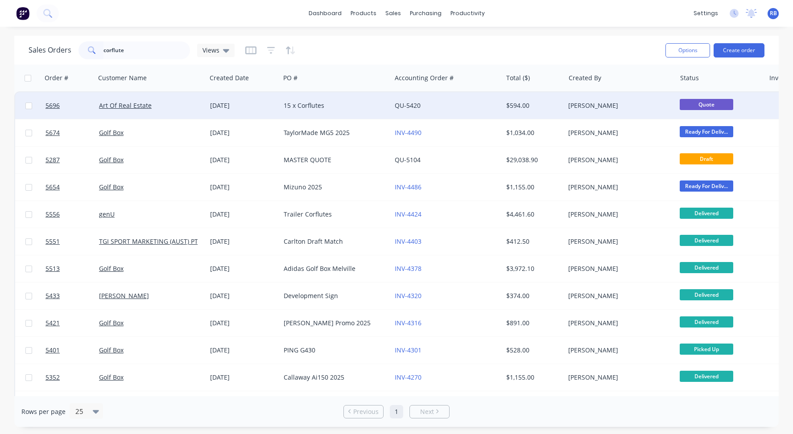
click at [305, 108] on div "15 x Corflutes" at bounding box center [333, 105] width 99 height 9
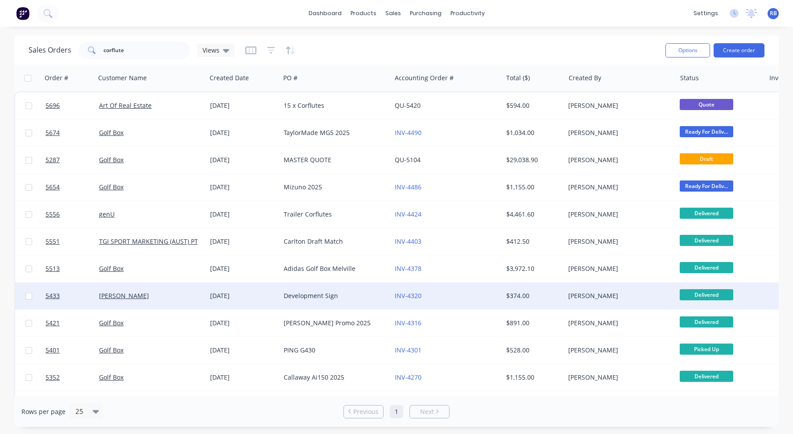
click at [175, 296] on div "Tamara Brestovac" at bounding box center [148, 296] width 99 height 9
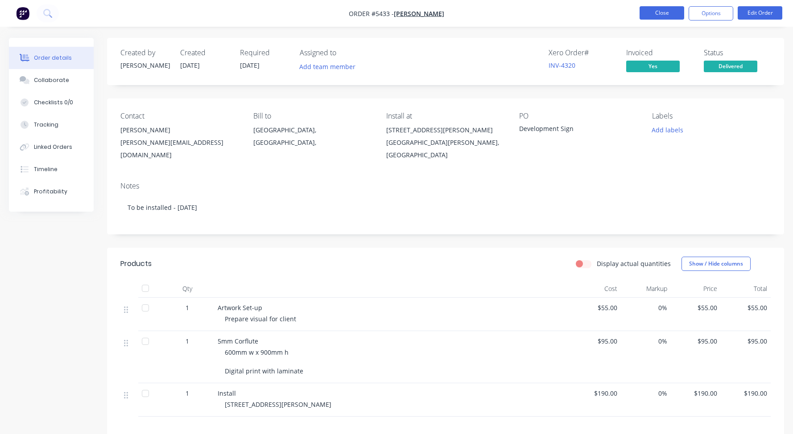
click at [659, 17] on button "Close" at bounding box center [661, 12] width 45 height 13
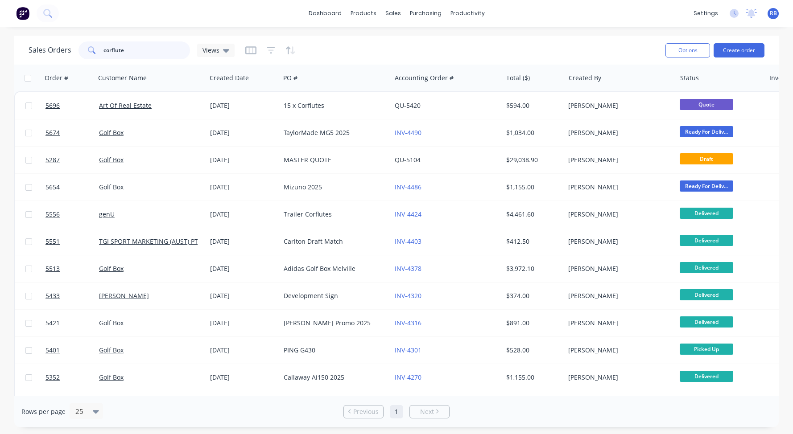
drag, startPoint x: 148, startPoint y: 53, endPoint x: 64, endPoint y: 45, distance: 84.2
click at [64, 45] on div "Sales Orders corflute Views" at bounding box center [132, 50] width 206 height 18
type input "pizza"
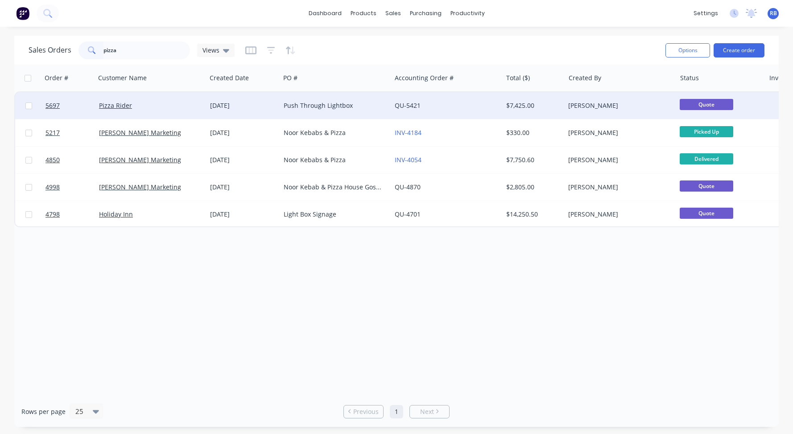
click at [165, 107] on div "Pizza Rider" at bounding box center [148, 105] width 99 height 9
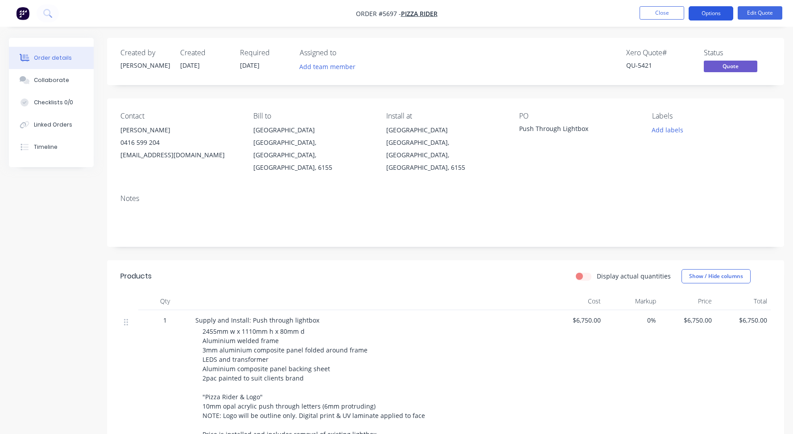
click at [709, 15] on button "Options" at bounding box center [710, 13] width 45 height 14
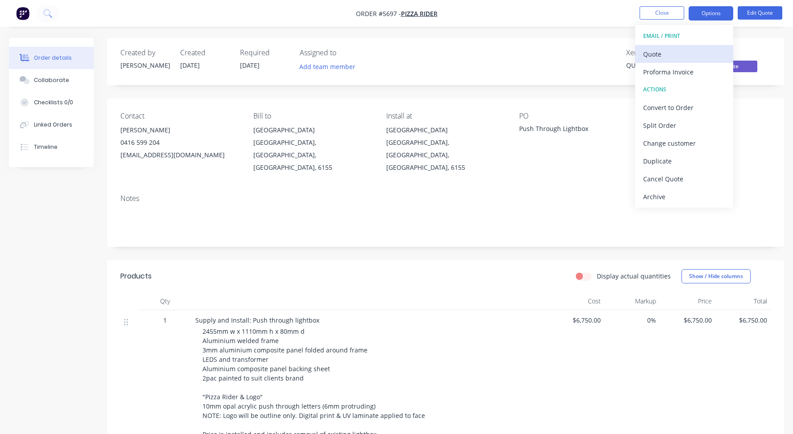
click at [657, 50] on div "Quote" at bounding box center [684, 54] width 82 height 13
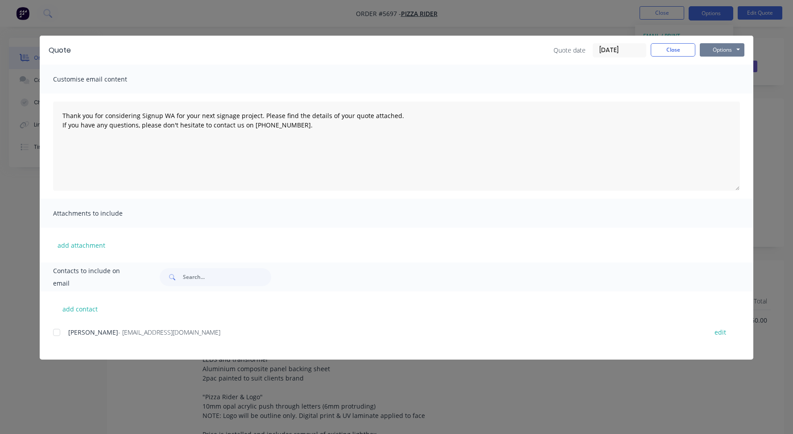
click at [721, 51] on button "Options" at bounding box center [722, 49] width 45 height 13
click at [722, 78] on button "Print" at bounding box center [728, 80] width 57 height 15
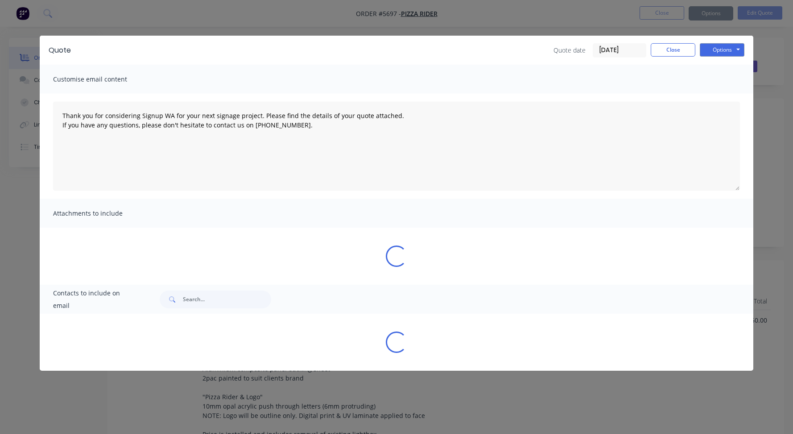
type textarea "Thank you for considering Signup WA for your next signage project. Please find …"
